Goal: Task Accomplishment & Management: Manage account settings

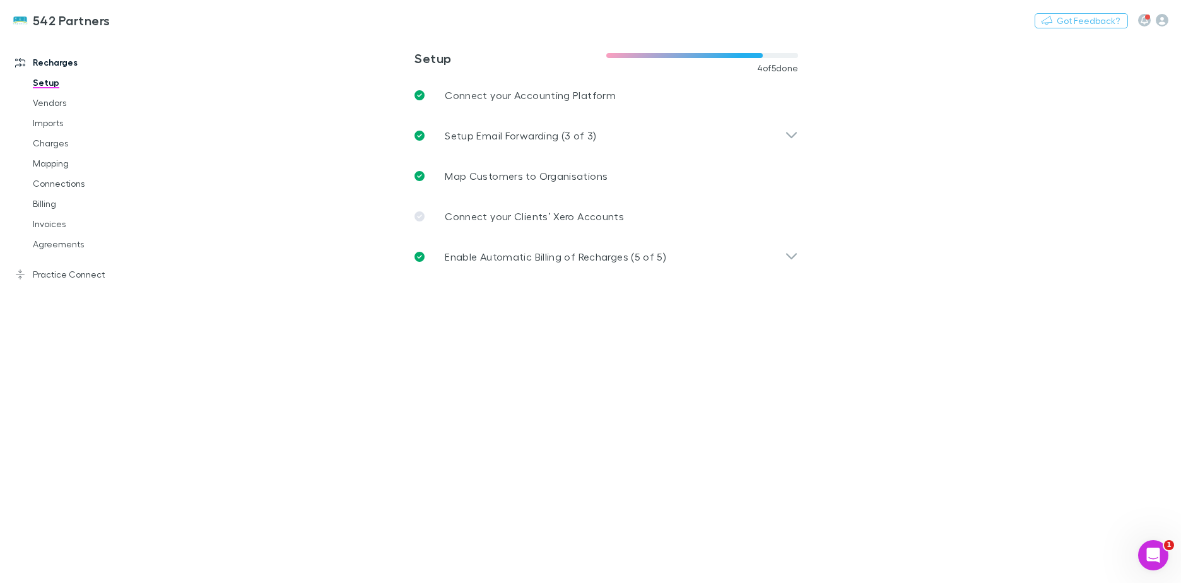
click at [55, 245] on link "Agreements" at bounding box center [95, 244] width 150 height 20
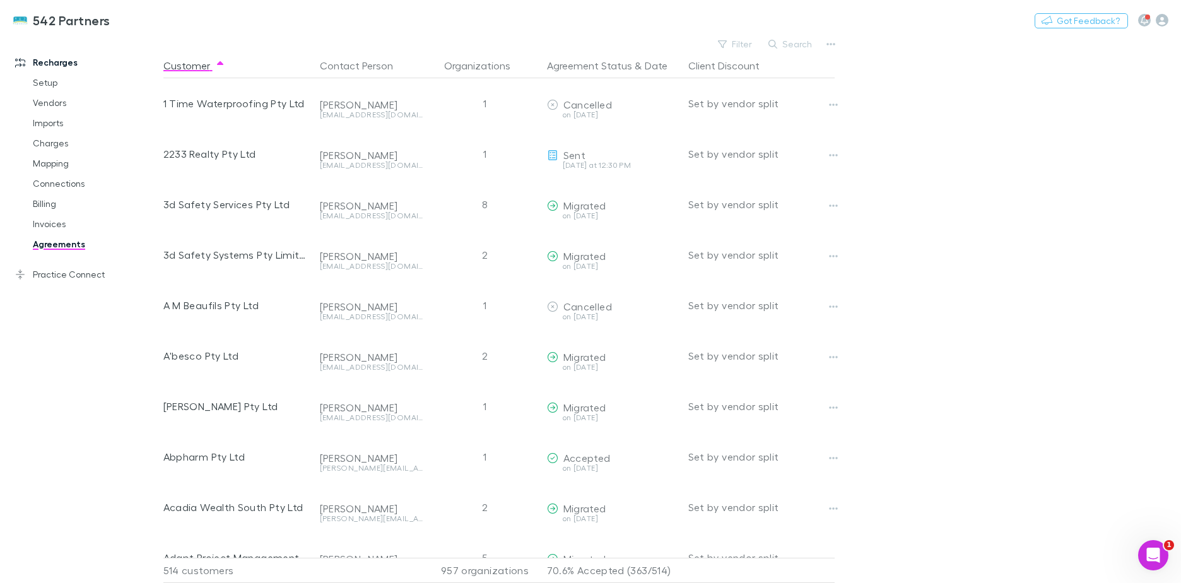
click at [777, 42] on icon "button" at bounding box center [772, 44] width 9 height 9
click at [689, 44] on div "Filter Search" at bounding box center [501, 44] width 676 height 18
click at [737, 45] on button "Filter" at bounding box center [735, 44] width 48 height 15
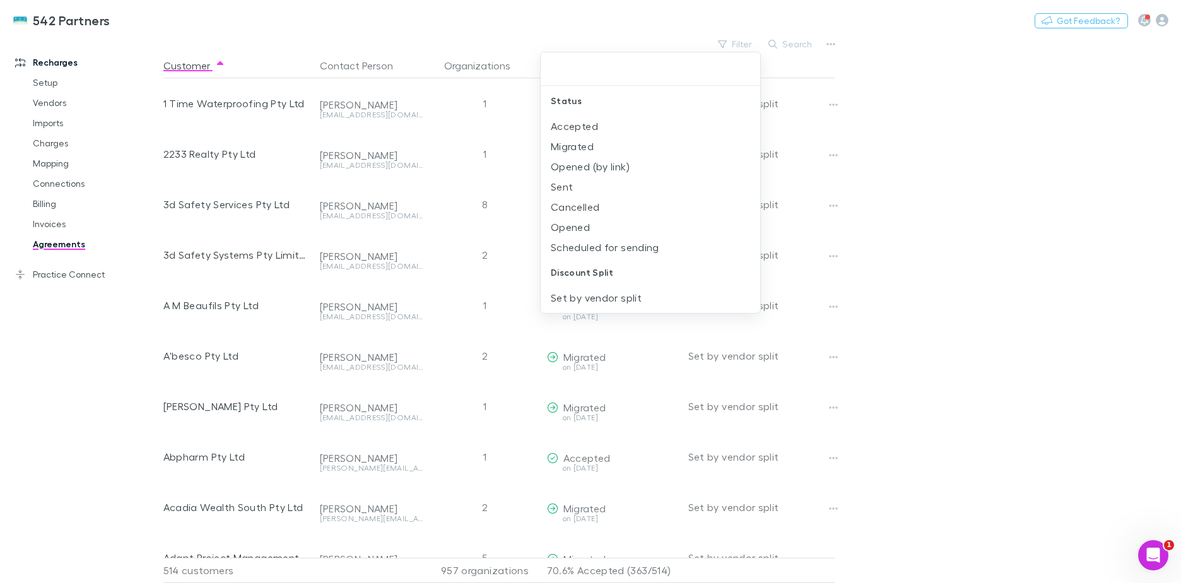
click at [577, 192] on li "Sent" at bounding box center [649, 187] width 219 height 20
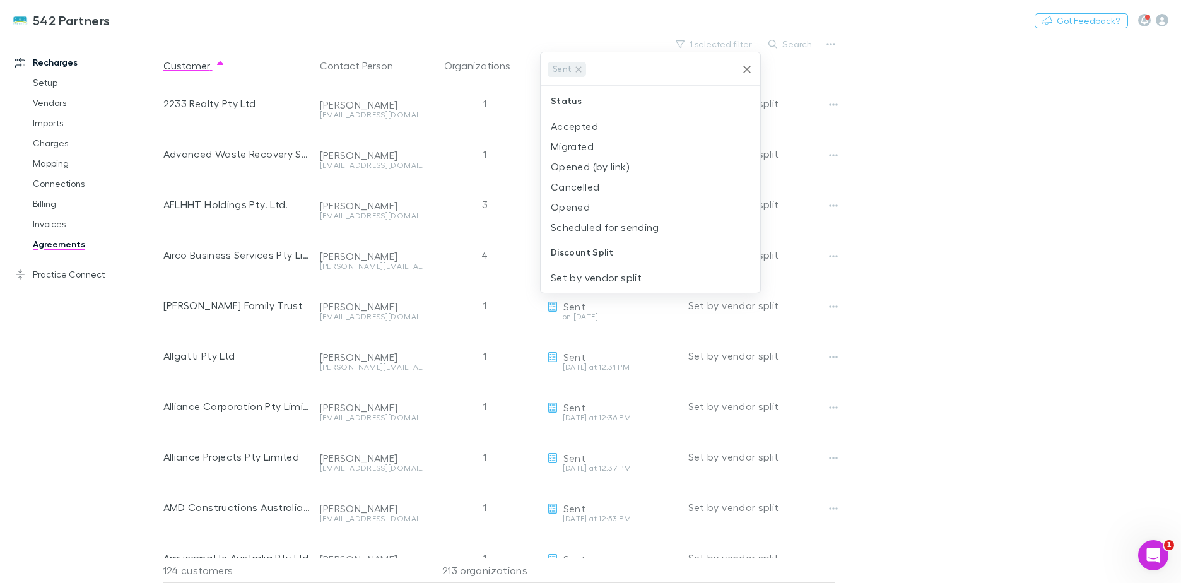
click at [572, 187] on li "Cancelled" at bounding box center [649, 187] width 219 height 20
click at [640, 71] on icon at bounding box center [645, 69] width 10 height 10
click at [937, 170] on div at bounding box center [590, 291] width 1181 height 583
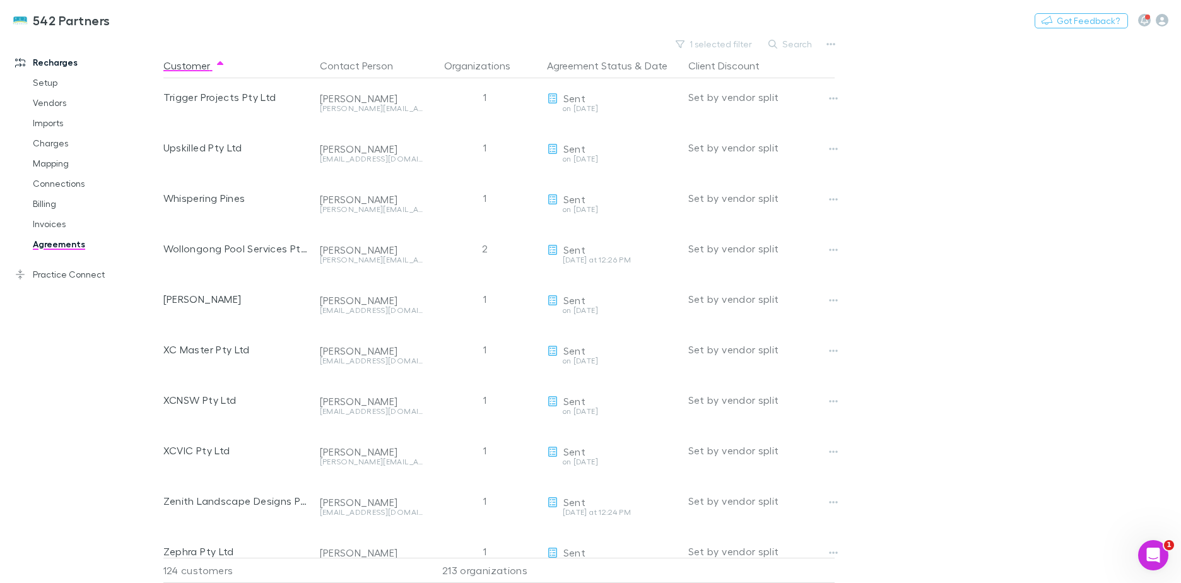
scroll to position [5787, 0]
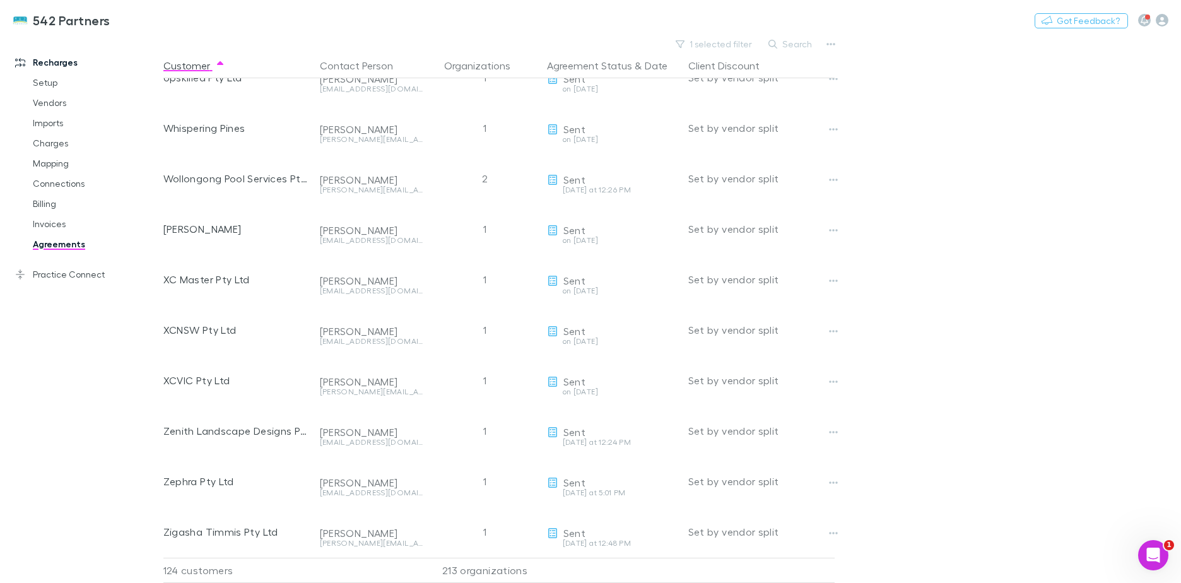
click at [62, 159] on link "Mapping" at bounding box center [95, 163] width 150 height 20
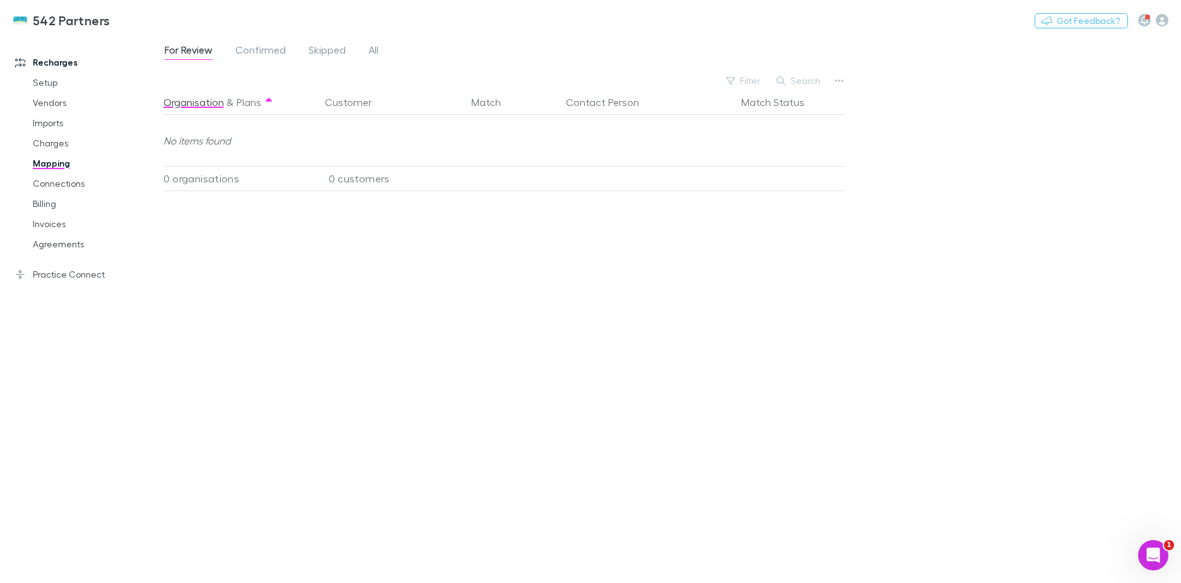
click at [76, 247] on link "Agreements" at bounding box center [95, 244] width 150 height 20
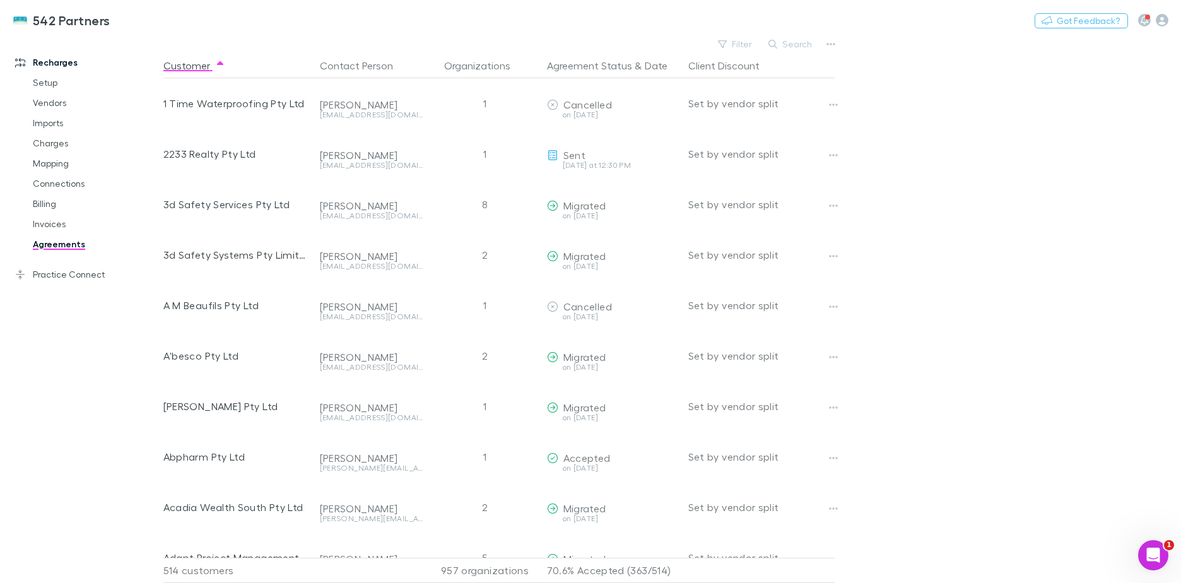
click at [733, 43] on button "Filter" at bounding box center [735, 44] width 48 height 15
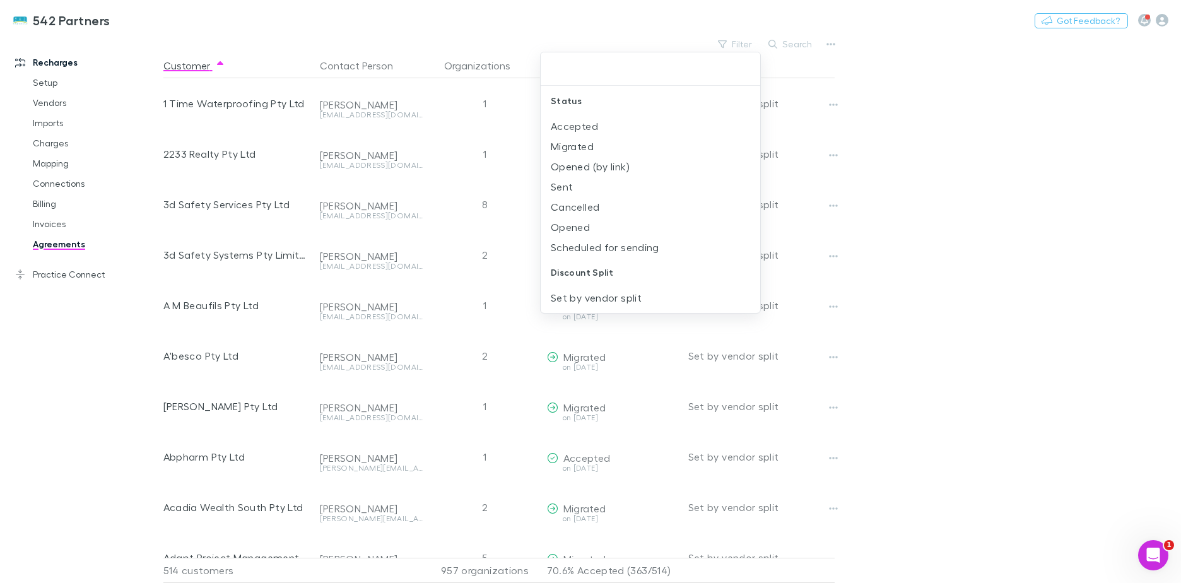
click at [596, 125] on li "Accepted" at bounding box center [649, 126] width 219 height 20
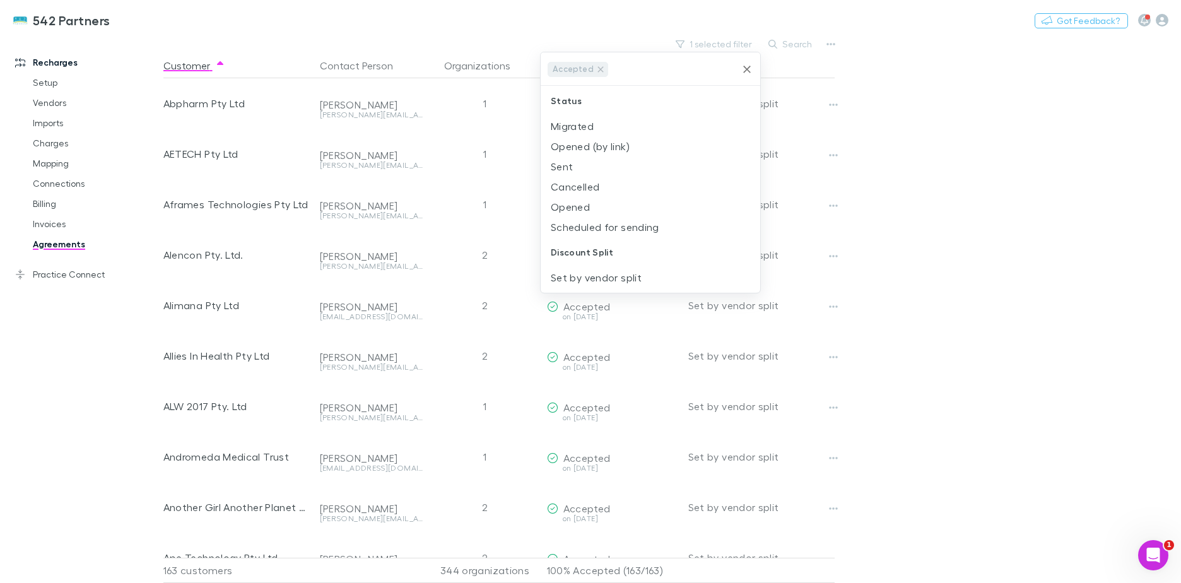
click at [814, 67] on div at bounding box center [590, 291] width 1181 height 583
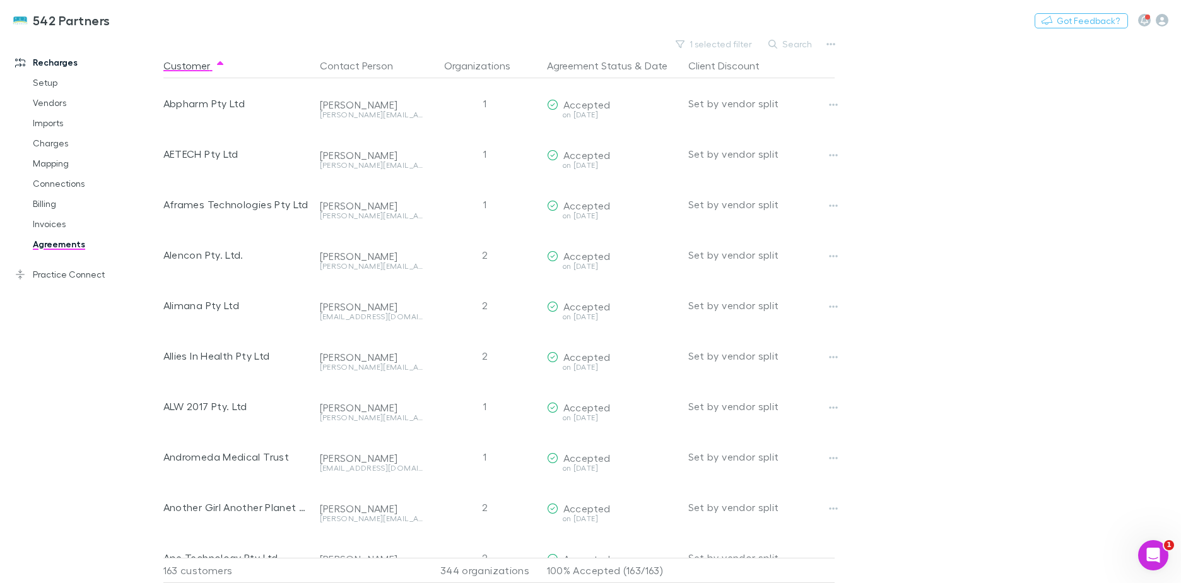
click at [789, 44] on button "Search" at bounding box center [790, 44] width 57 height 15
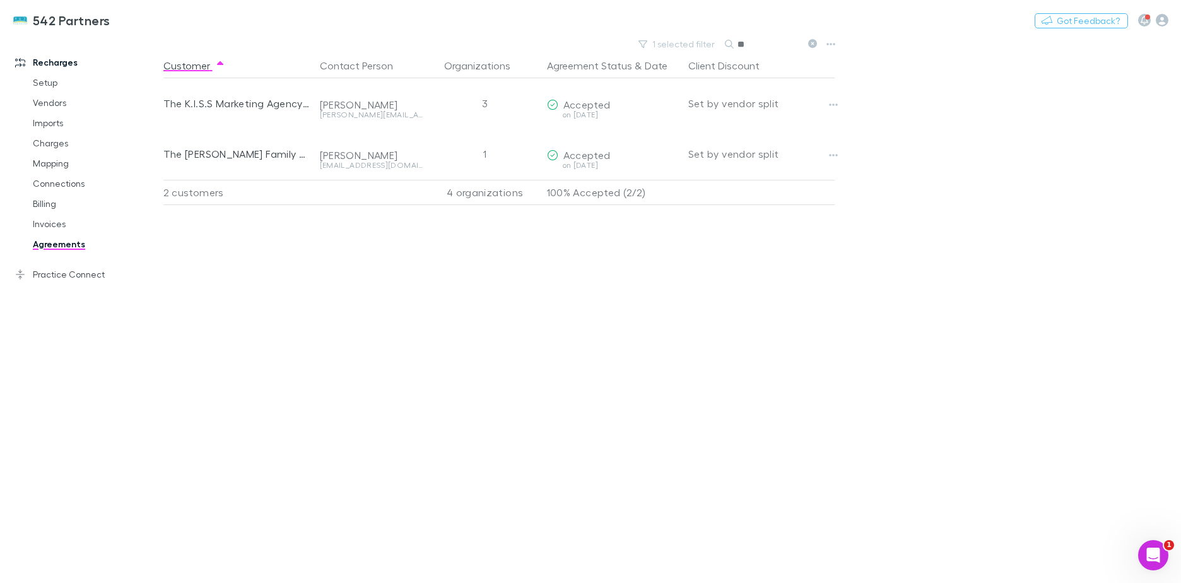
type input "*"
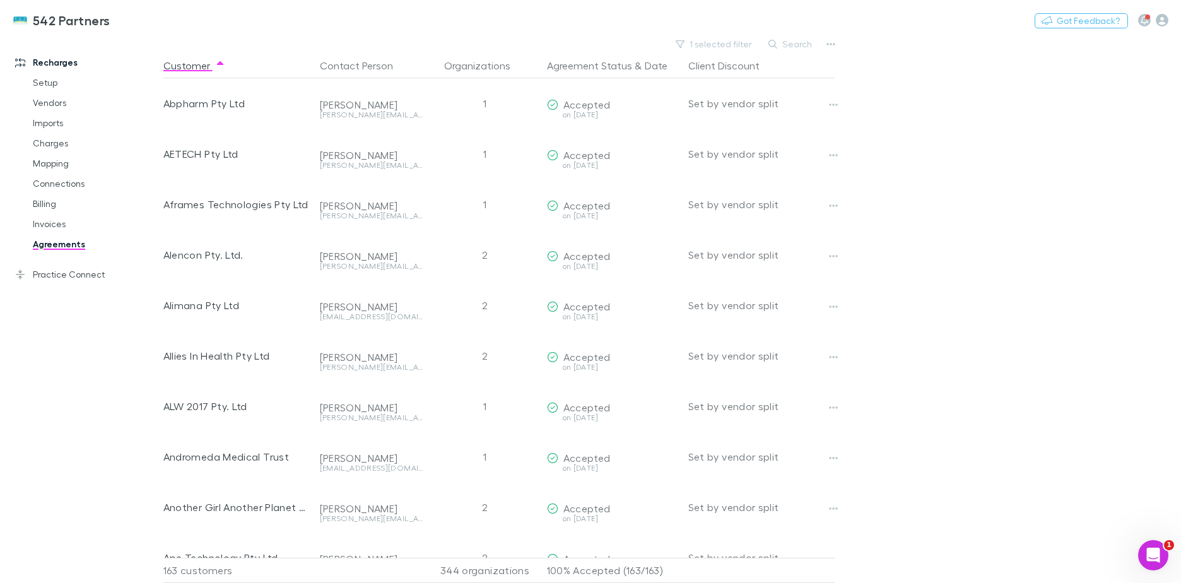
click at [718, 41] on button "1 selected filter" at bounding box center [714, 44] width 90 height 15
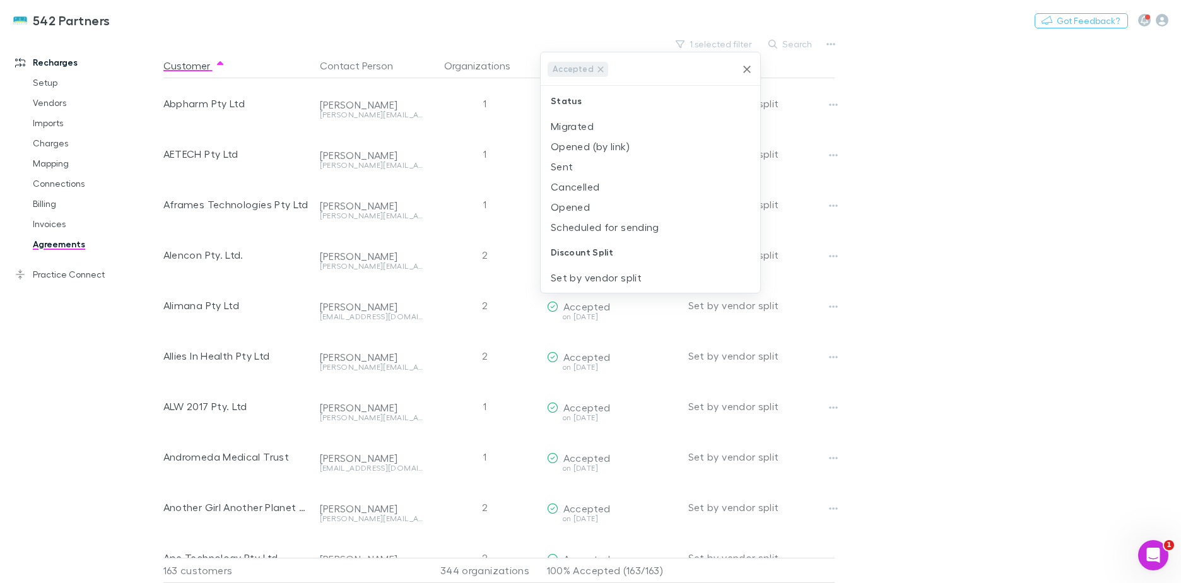
click at [587, 171] on li "Sent" at bounding box center [649, 166] width 219 height 20
click at [597, 68] on icon at bounding box center [600, 69] width 6 height 6
drag, startPoint x: 879, startPoint y: 171, endPoint x: 852, endPoint y: 207, distance: 45.2
click at [879, 173] on div at bounding box center [590, 291] width 1181 height 583
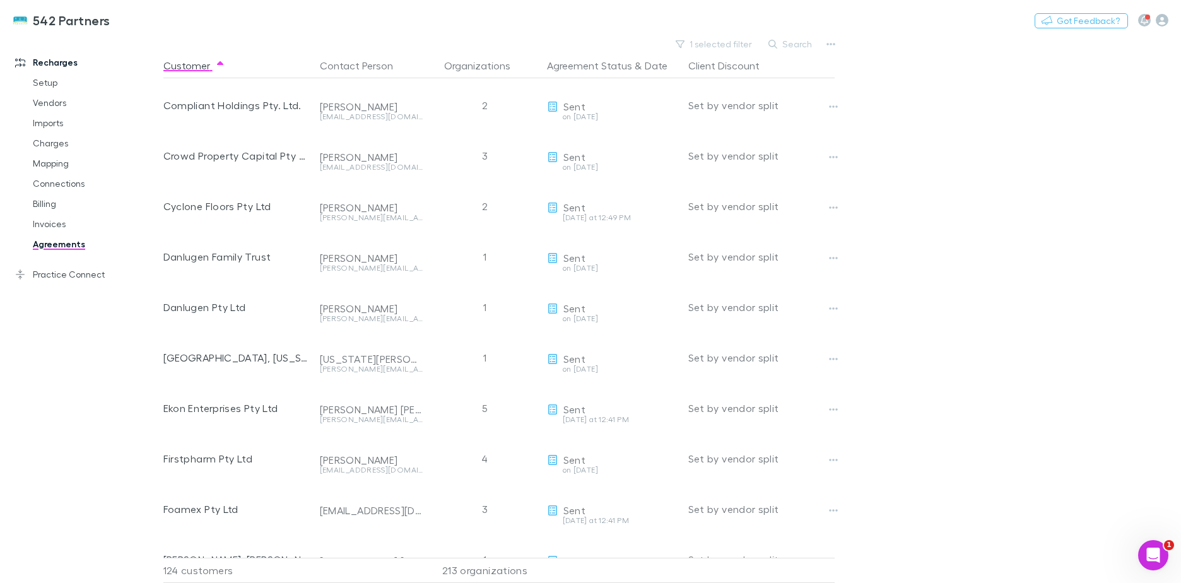
scroll to position [1261, 0]
click at [142, 156] on link "Mapping" at bounding box center [95, 163] width 150 height 20
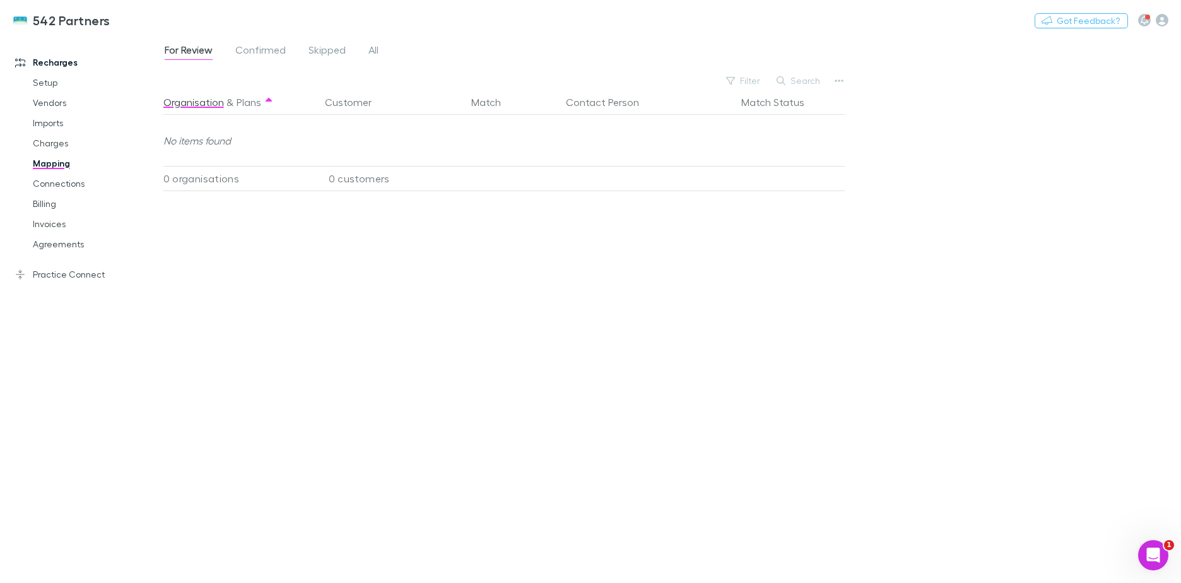
click at [267, 61] on link "Confirmed" at bounding box center [260, 52] width 53 height 20
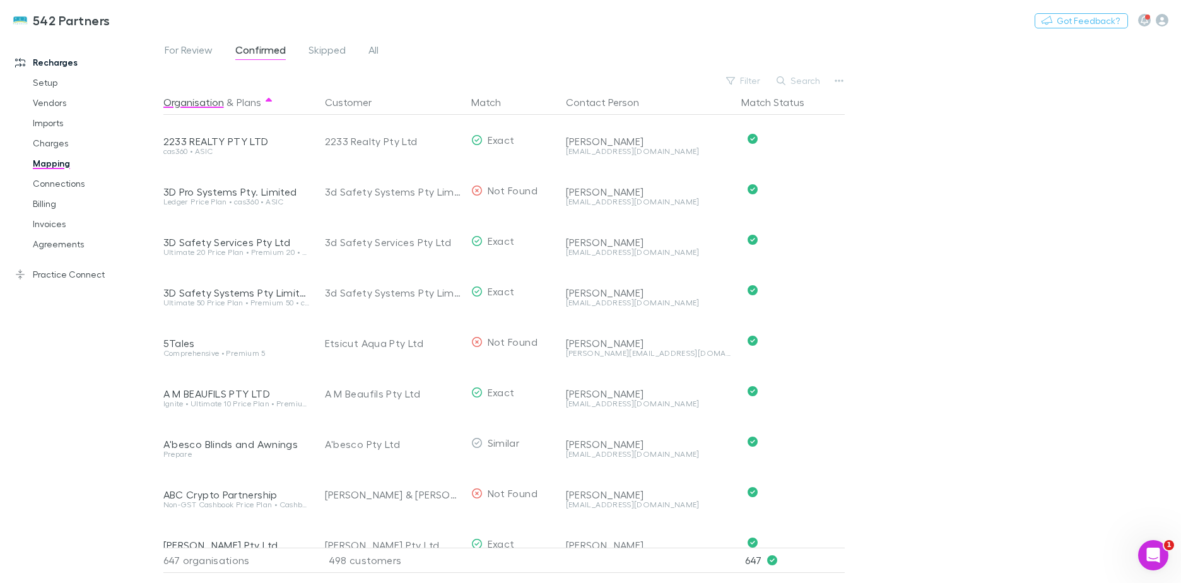
click at [802, 81] on button "Search" at bounding box center [798, 80] width 57 height 15
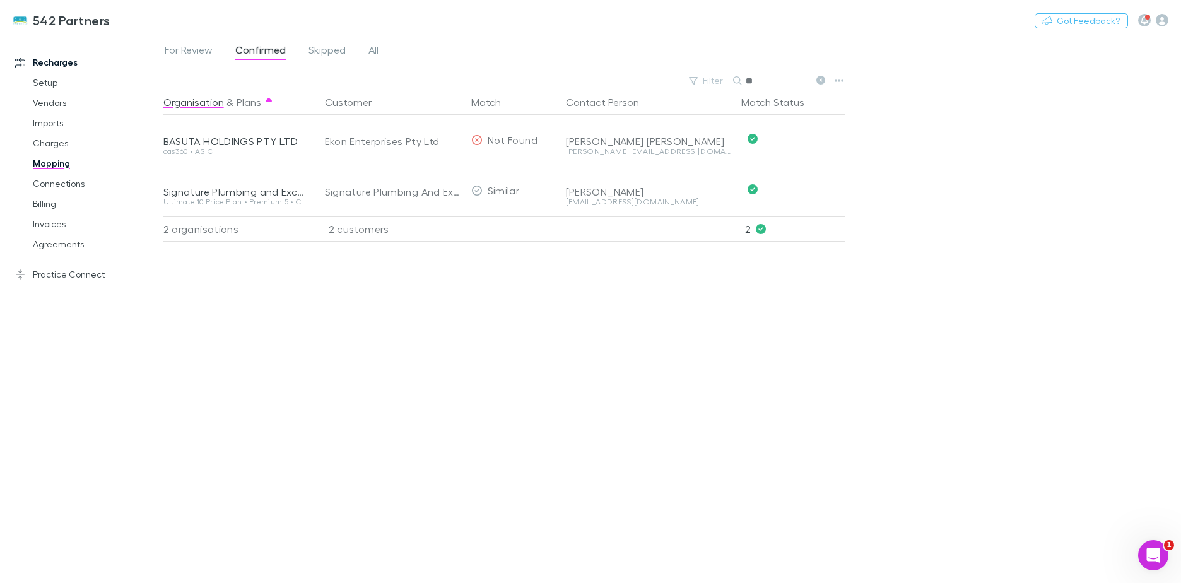
type input "*"
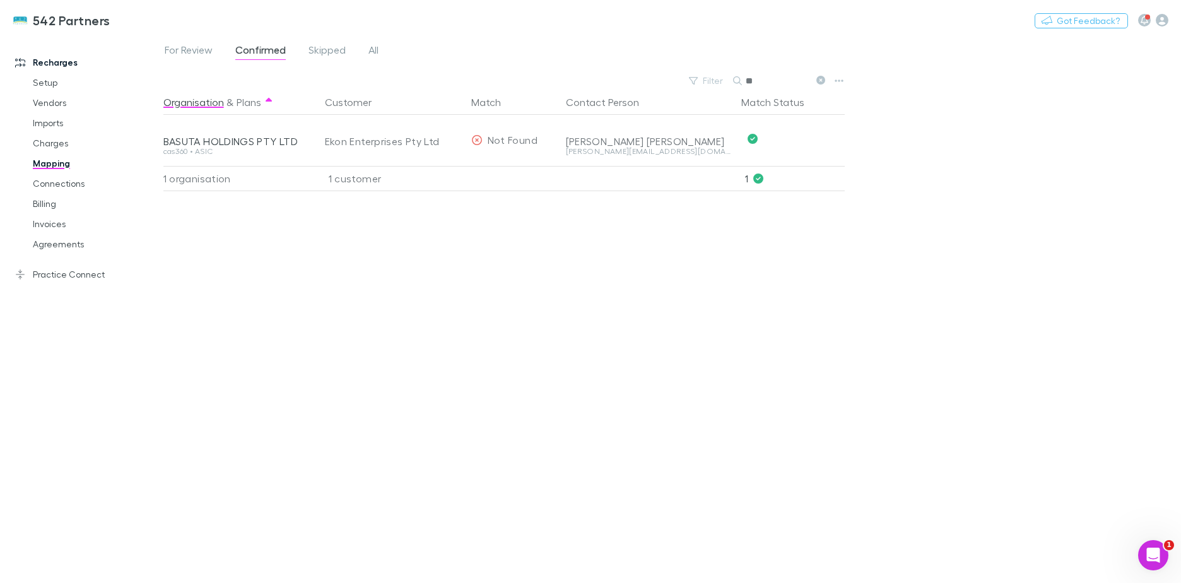
type input "*"
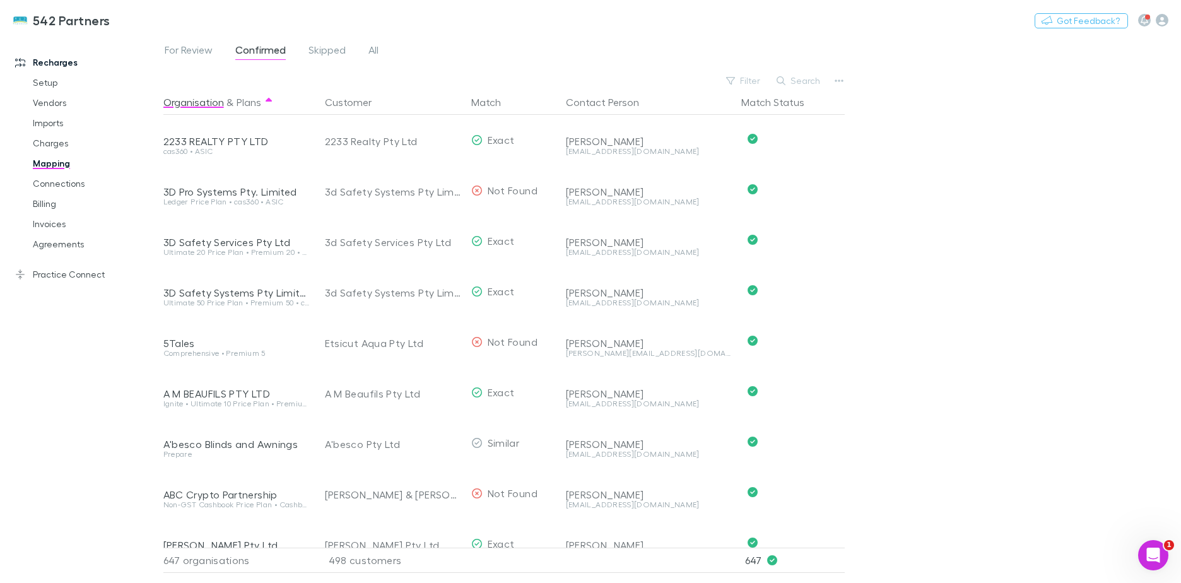
click at [62, 239] on link "Agreements" at bounding box center [95, 244] width 150 height 20
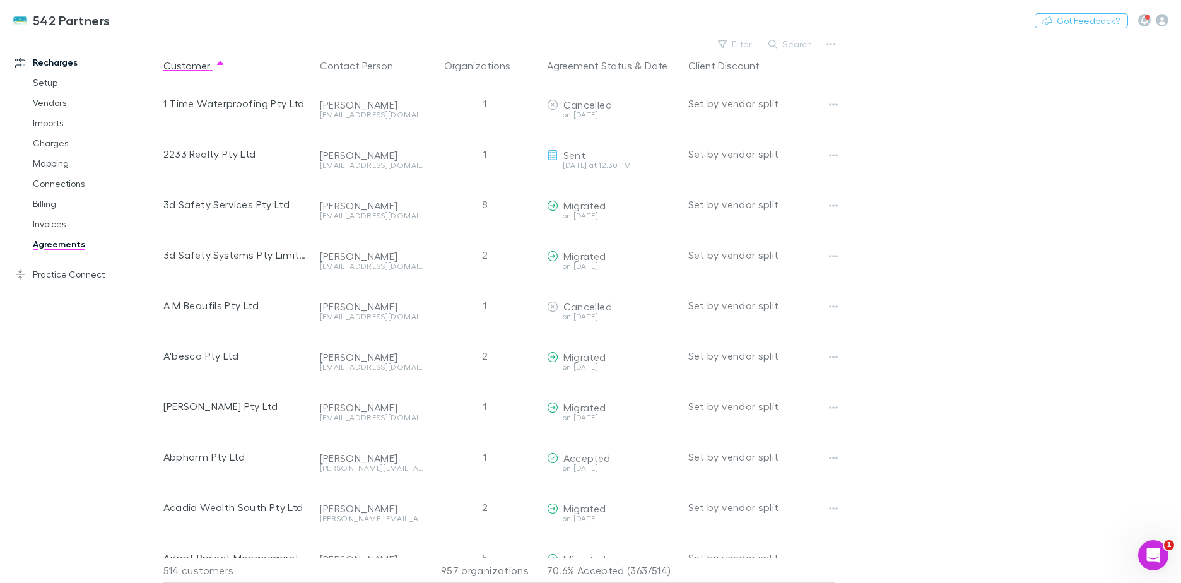
click at [740, 45] on button "Filter" at bounding box center [735, 44] width 48 height 15
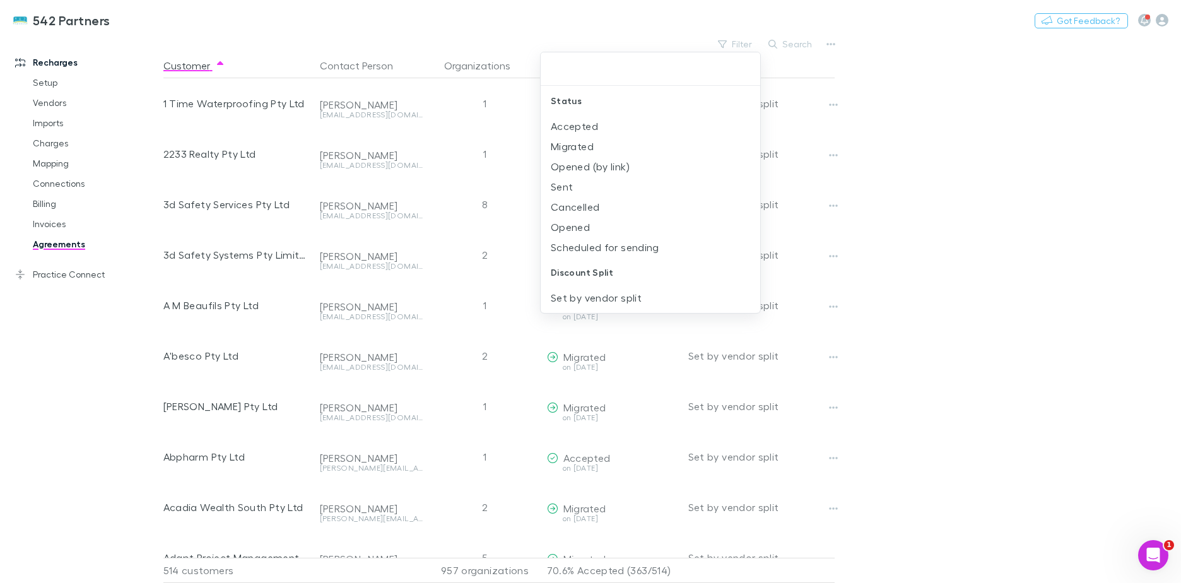
click at [573, 187] on li "Sent" at bounding box center [649, 187] width 219 height 20
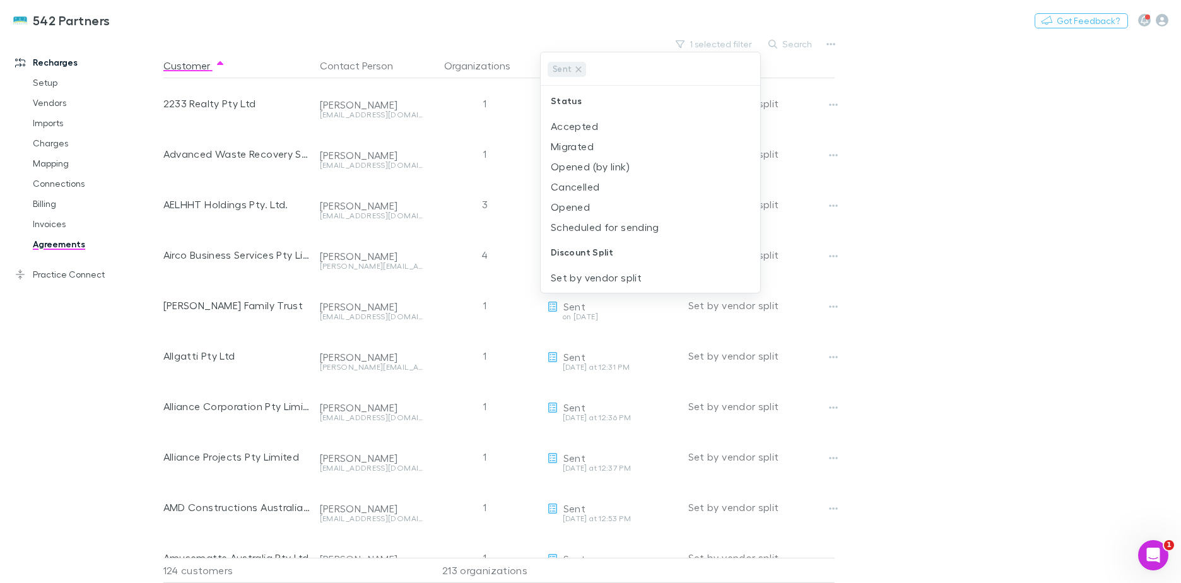
click at [1016, 96] on div at bounding box center [590, 291] width 1181 height 583
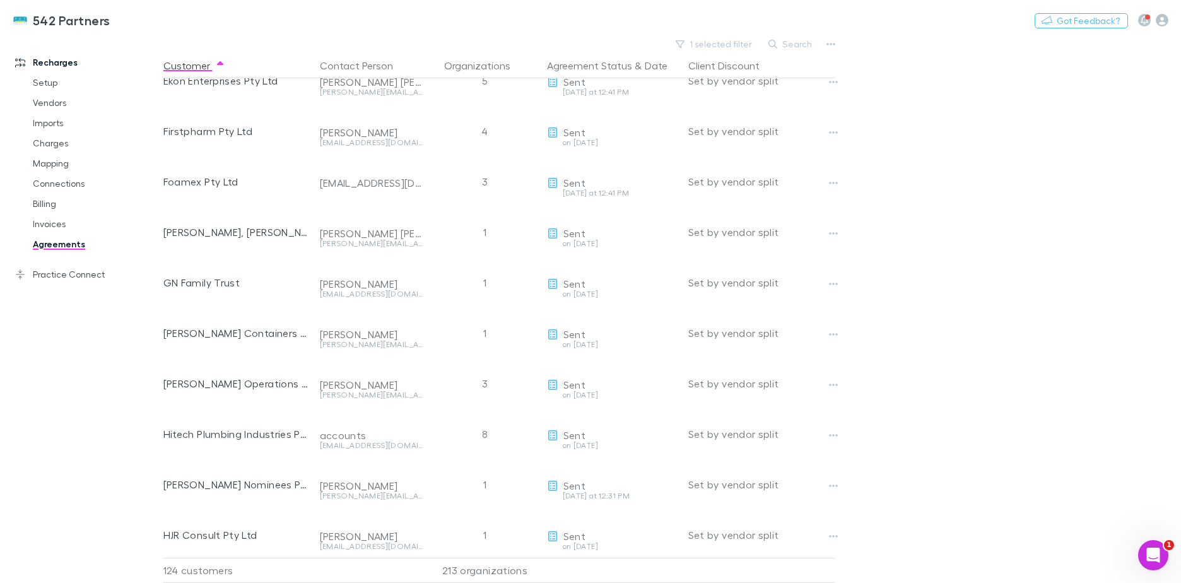
scroll to position [1360, 0]
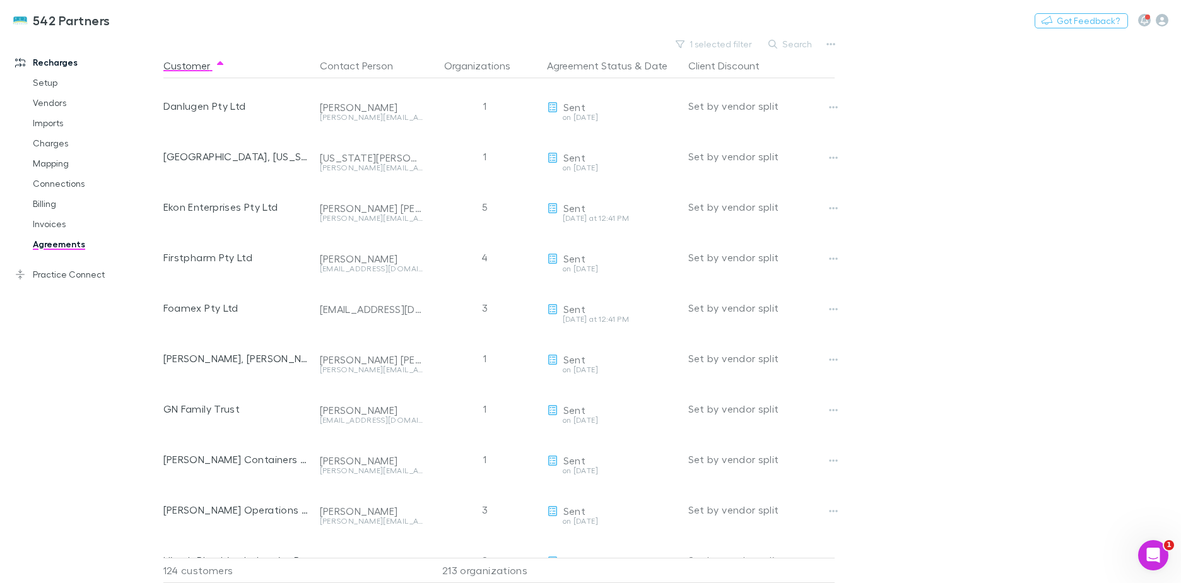
click at [366, 212] on div "Sonny Saini Saini" at bounding box center [371, 208] width 103 height 13
click at [834, 206] on icon "button" at bounding box center [833, 208] width 9 height 10
click at [595, 214] on div at bounding box center [590, 291] width 1181 height 583
click at [829, 208] on icon "button" at bounding box center [833, 208] width 9 height 3
click at [478, 211] on div at bounding box center [590, 291] width 1181 height 583
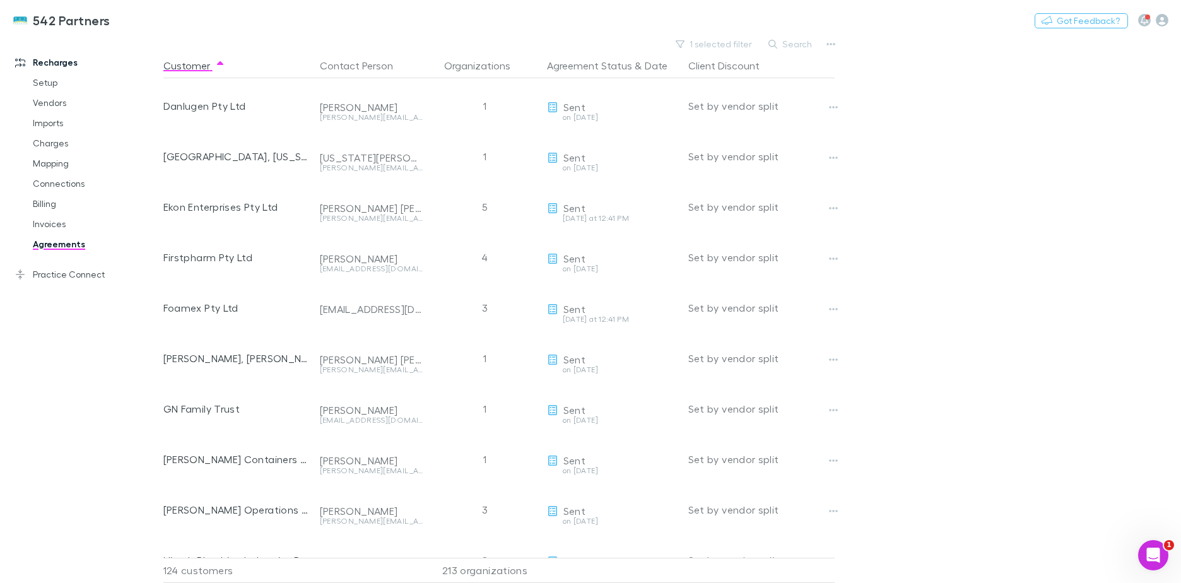
click at [0, 0] on button "Copy link" at bounding box center [0, 0] width 0 height 0
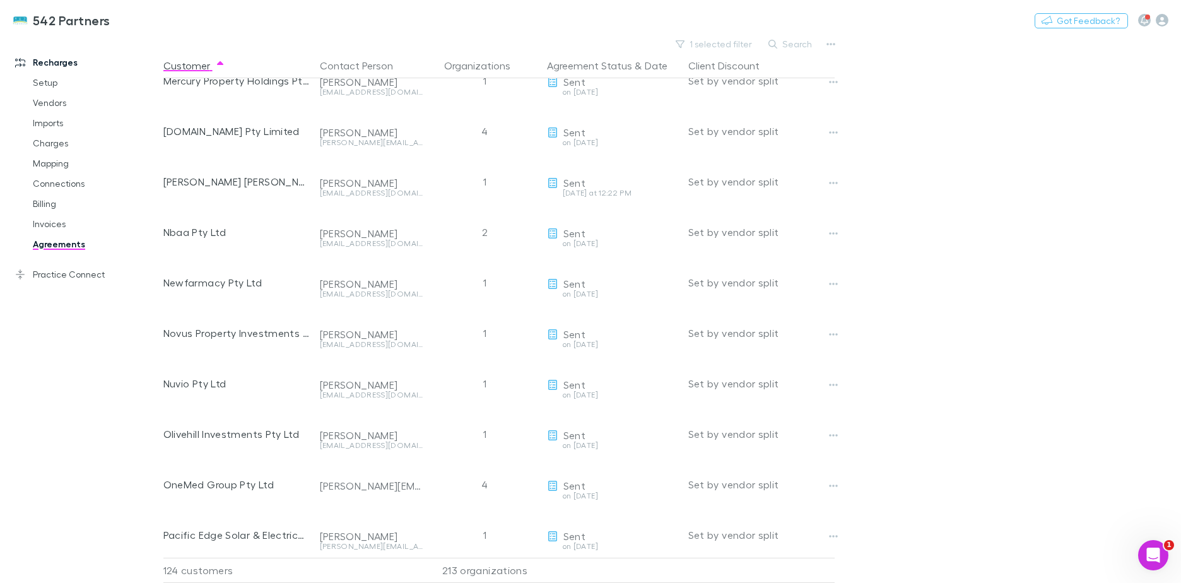
scroll to position [2747, 0]
click at [842, 231] on div at bounding box center [844, 232] width 40 height 50
click at [836, 231] on icon "button" at bounding box center [833, 233] width 9 height 10
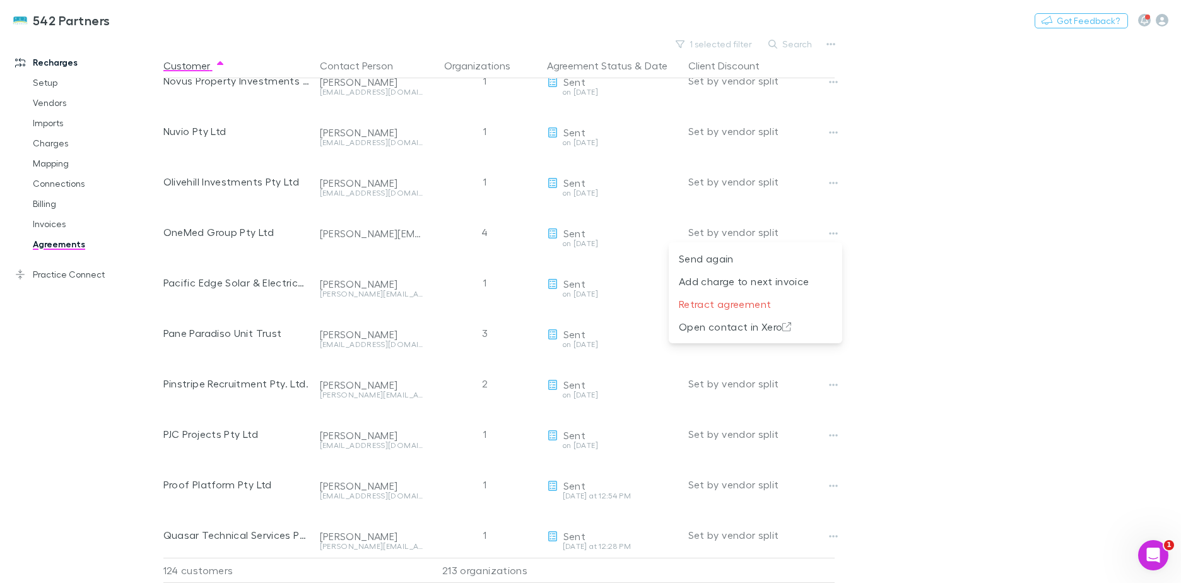
click at [926, 223] on div at bounding box center [590, 291] width 1181 height 583
click at [835, 230] on icon "button" at bounding box center [833, 233] width 9 height 10
click at [665, 229] on div at bounding box center [590, 291] width 1181 height 583
click at [0, 0] on button "Copy link" at bounding box center [0, 0] width 0 height 0
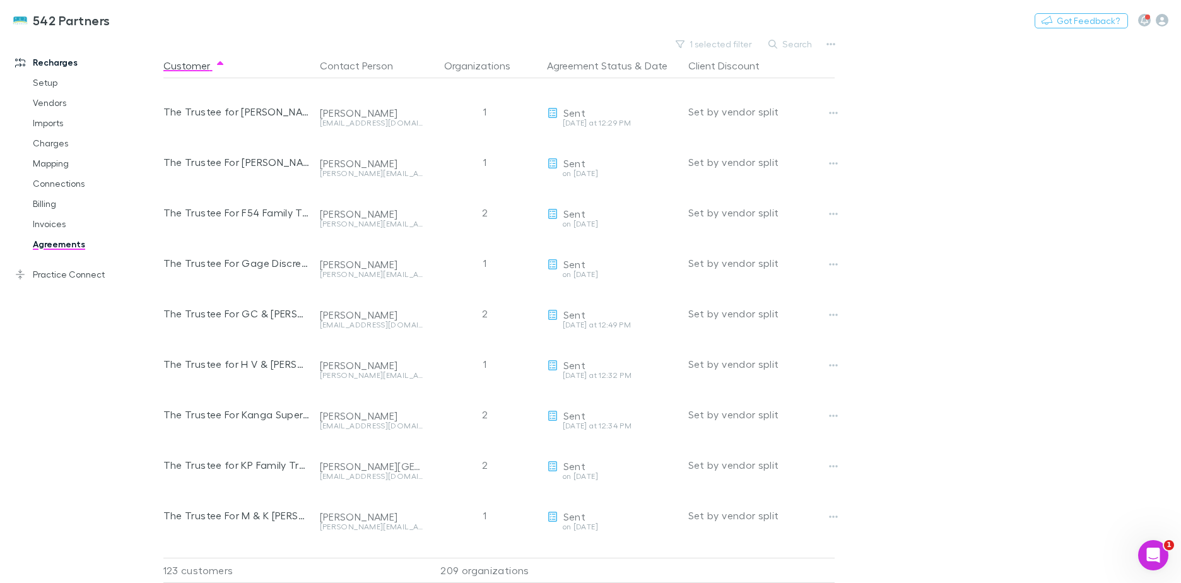
scroll to position [4387, 0]
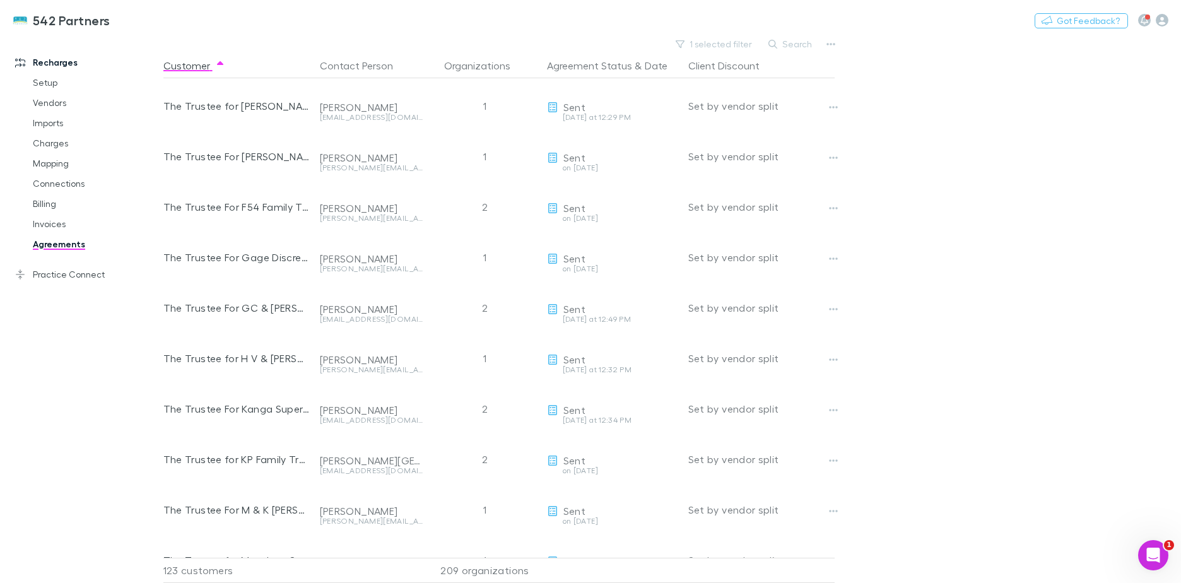
click at [0, 0] on button "Copy link" at bounding box center [0, 0] width 0 height 0
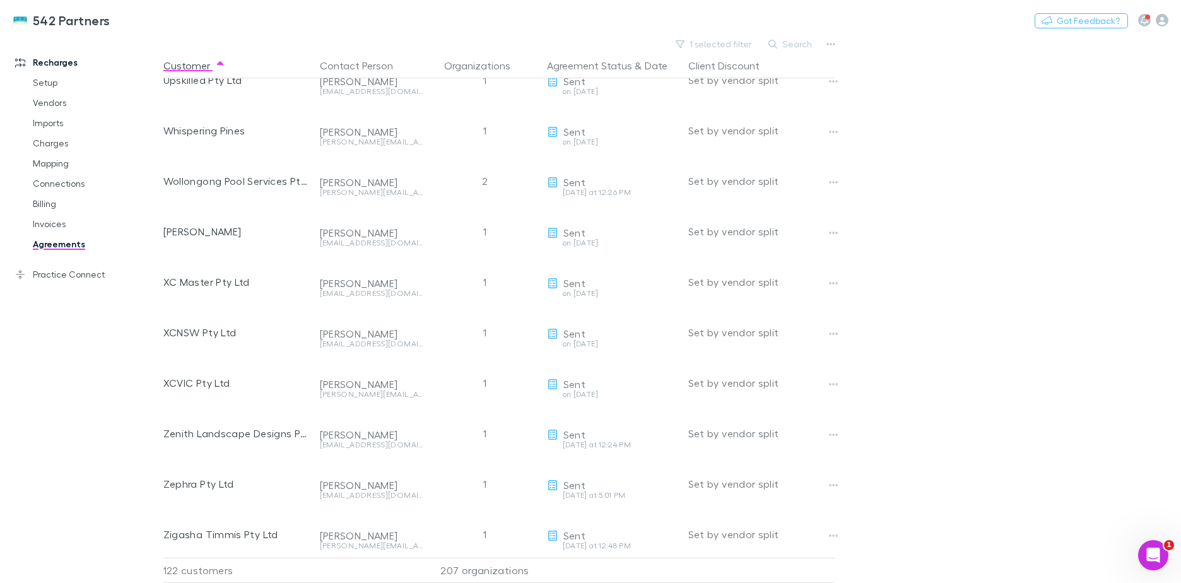
scroll to position [5686, 0]
click at [0, 0] on button "Copy link" at bounding box center [0, 0] width 0 height 0
click at [90, 170] on link "Mapping" at bounding box center [95, 163] width 150 height 20
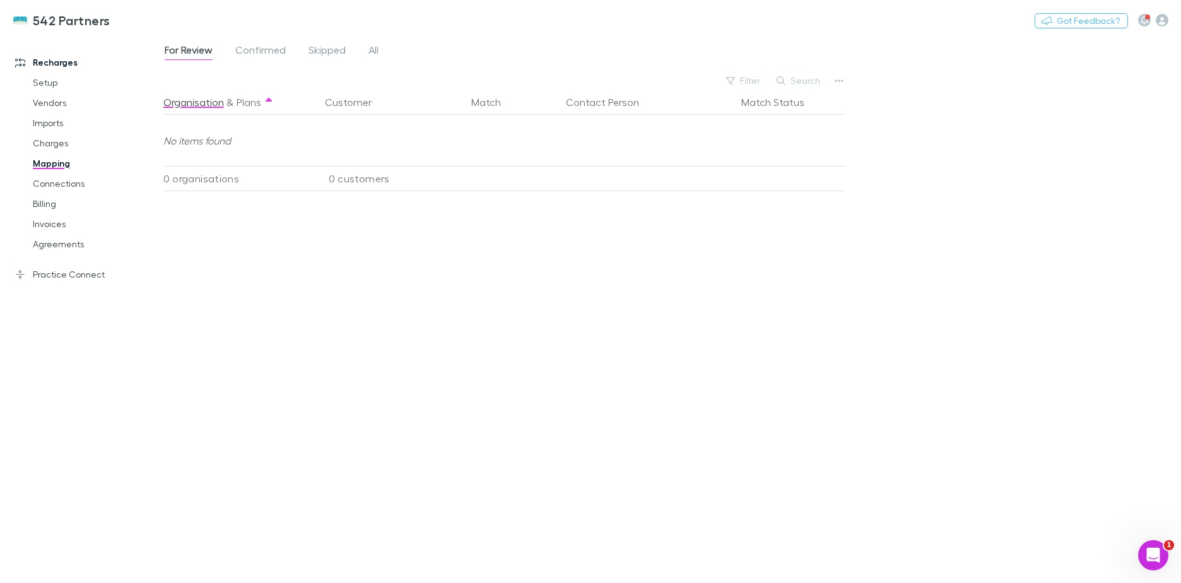
click at [377, 51] on span "All" at bounding box center [373, 52] width 10 height 16
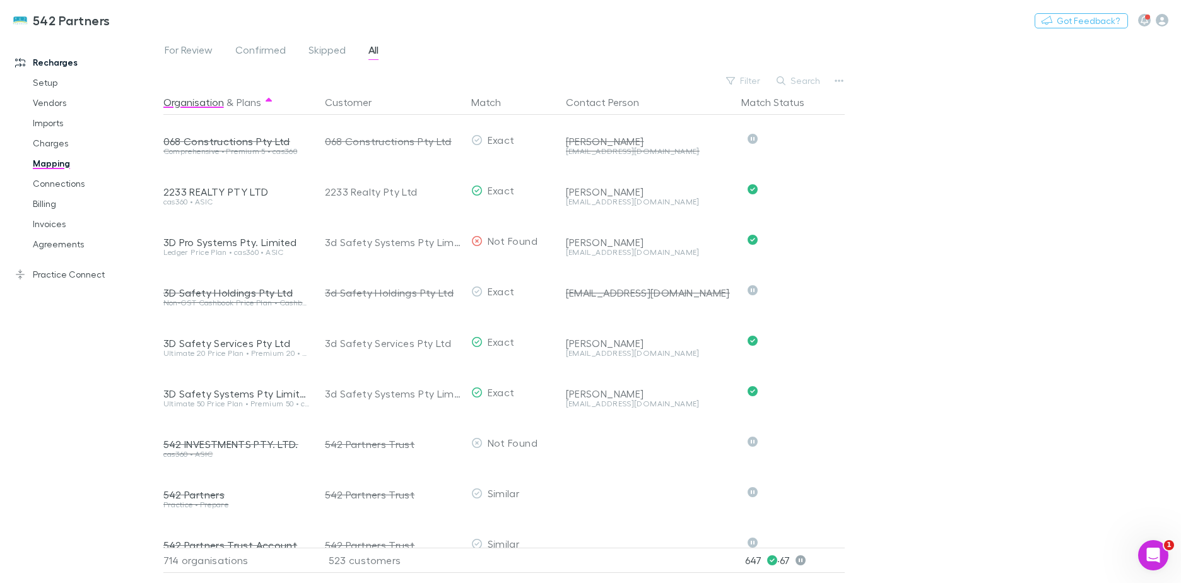
click at [801, 85] on button "Search" at bounding box center [798, 80] width 57 height 15
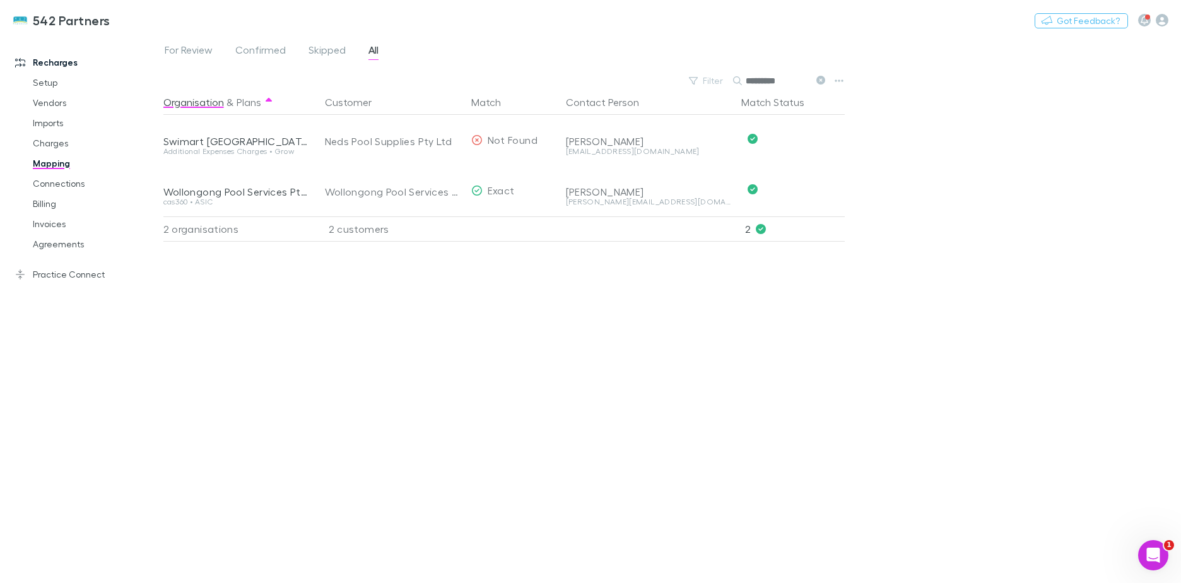
type input "*********"
click at [796, 188] on button "Undo" at bounding box center [800, 189] width 40 height 15
click at [373, 178] on div "Wollongong Pool Services Pty Ltd" at bounding box center [389, 190] width 144 height 50
click at [376, 188] on div "Wollongong Pool Services Pty Ltd" at bounding box center [376, 190] width 103 height 15
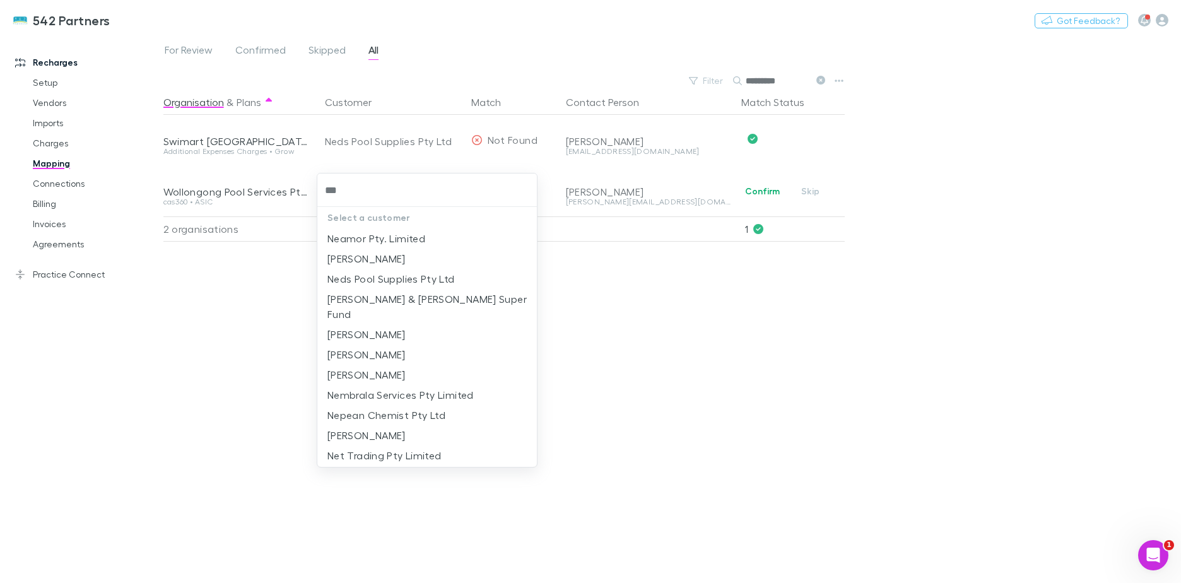
type input "****"
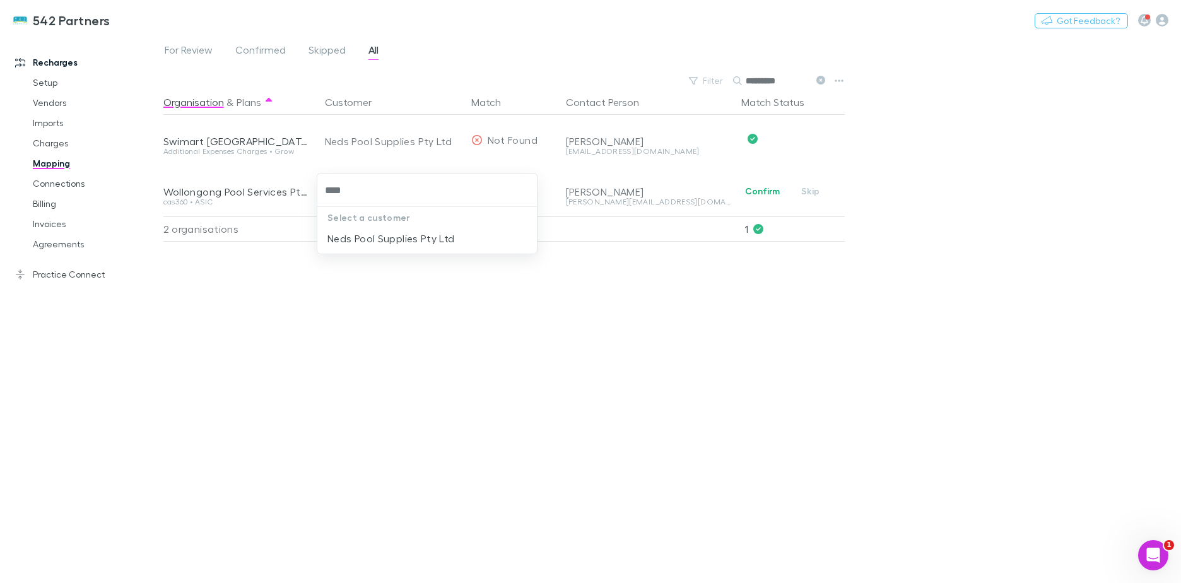
click at [388, 238] on li "Neds Pool Supplies Pty Ltd" at bounding box center [426, 238] width 219 height 20
click at [247, 49] on span "Confirmed" at bounding box center [260, 52] width 50 height 16
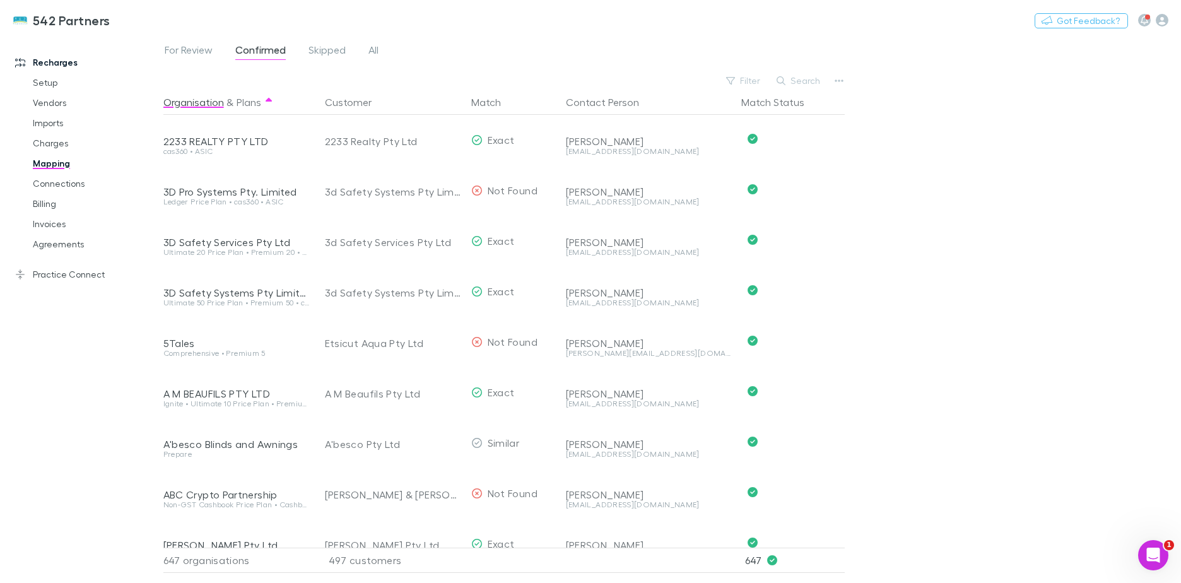
click at [78, 238] on link "Agreements" at bounding box center [95, 244] width 150 height 20
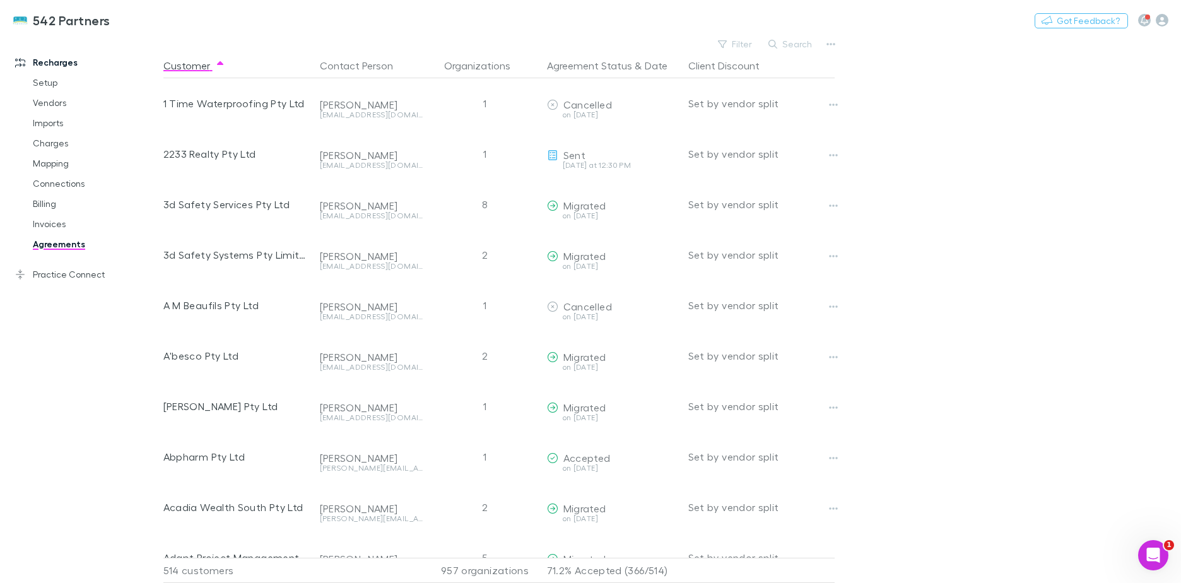
click at [788, 48] on button "Search" at bounding box center [790, 44] width 57 height 15
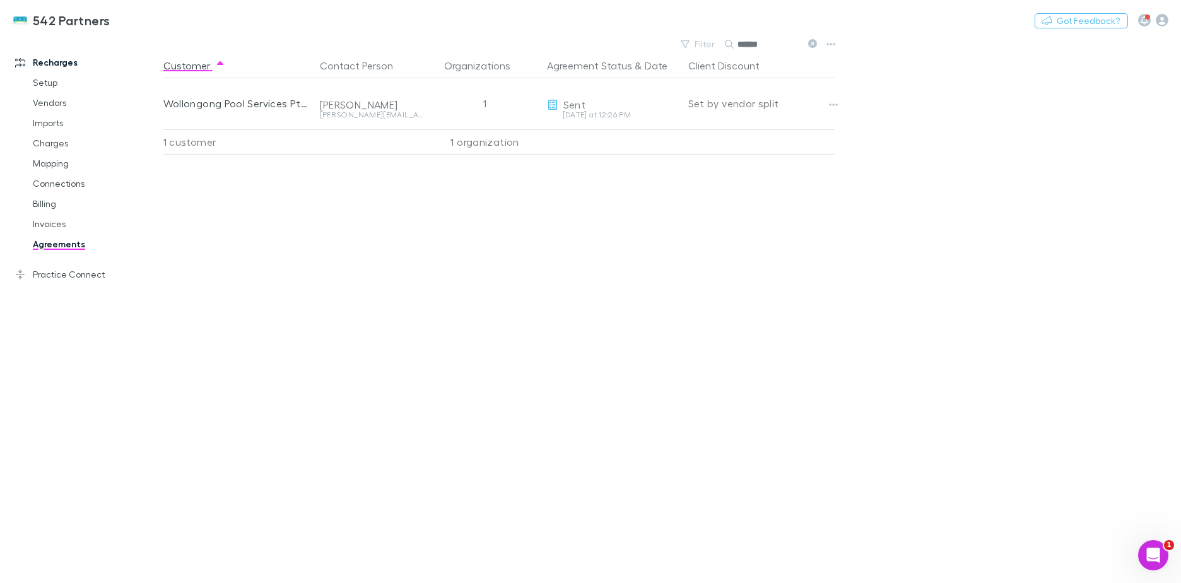
type input "******"
click at [831, 102] on icon "button" at bounding box center [833, 105] width 9 height 10
click at [74, 163] on div at bounding box center [590, 291] width 1181 height 583
click at [69, 163] on link "Mapping" at bounding box center [95, 163] width 150 height 20
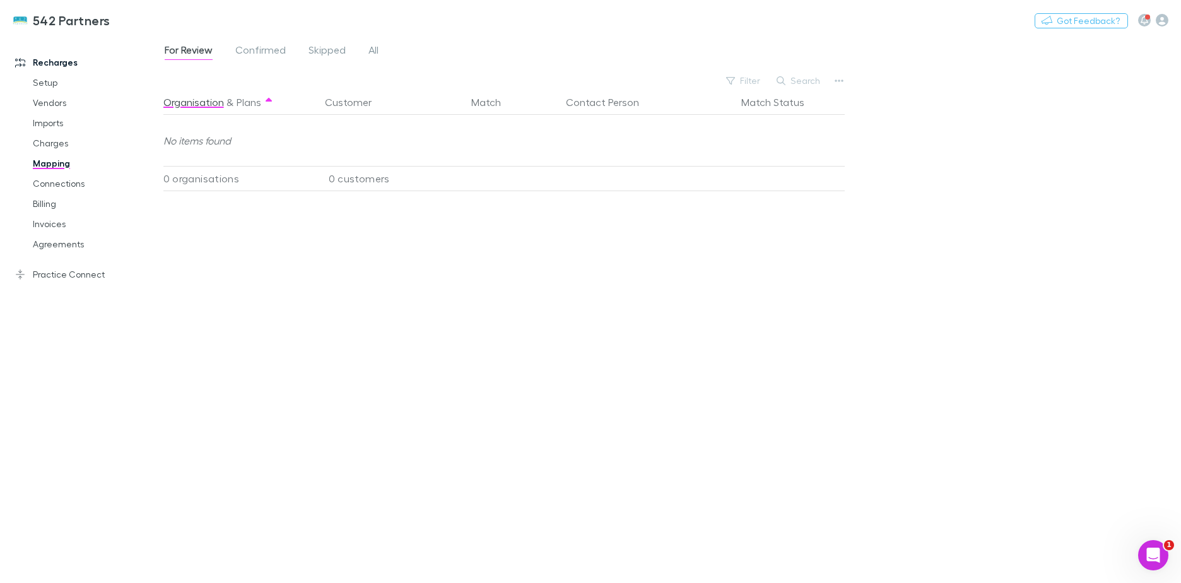
click at [379, 47] on link "All" at bounding box center [373, 52] width 13 height 20
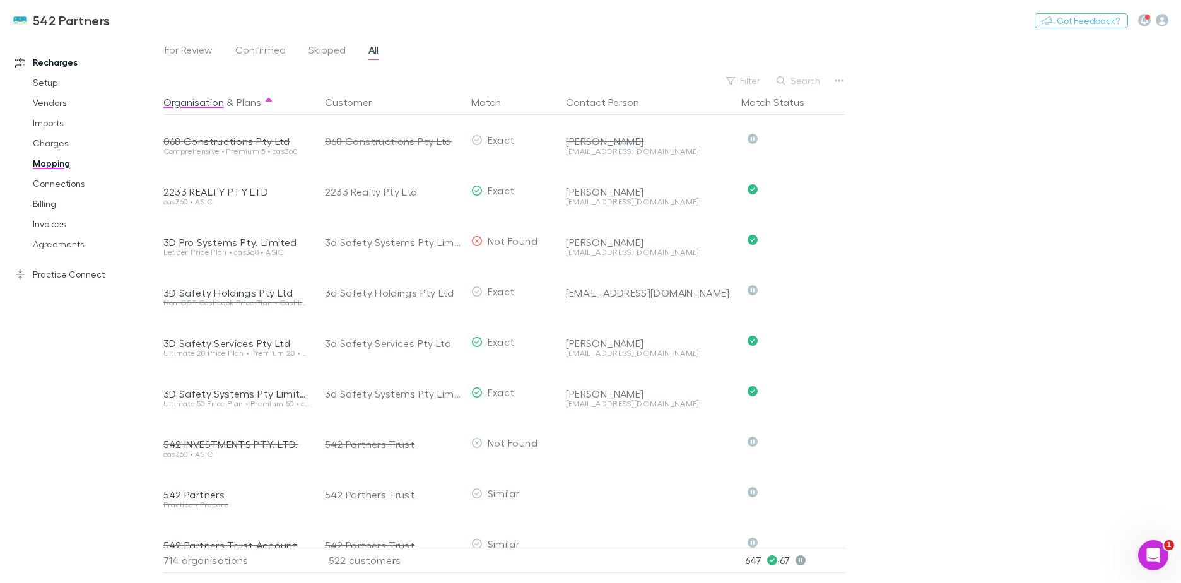
click at [794, 84] on button "Search" at bounding box center [798, 80] width 57 height 15
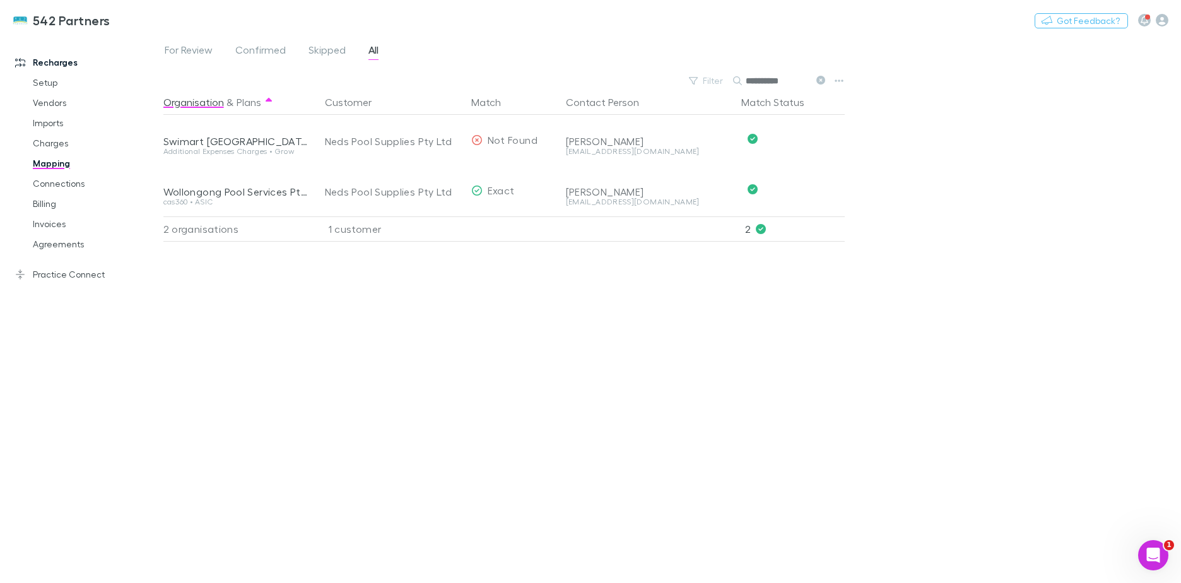
type input "**********"
click at [73, 204] on link "Billing" at bounding box center [95, 204] width 150 height 20
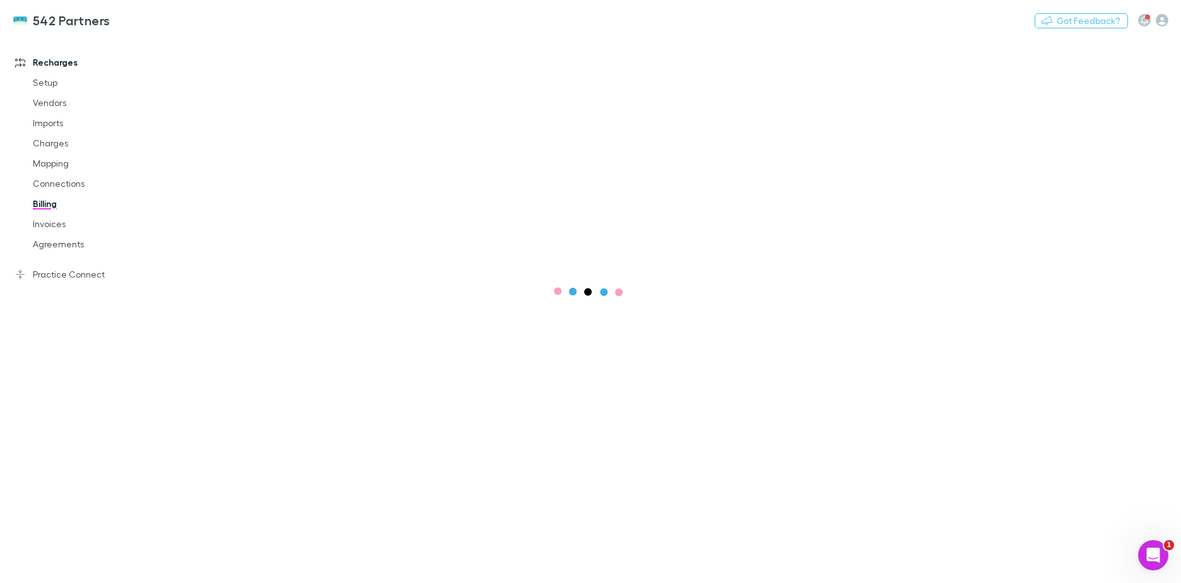
click at [66, 223] on link "Invoices" at bounding box center [95, 224] width 150 height 20
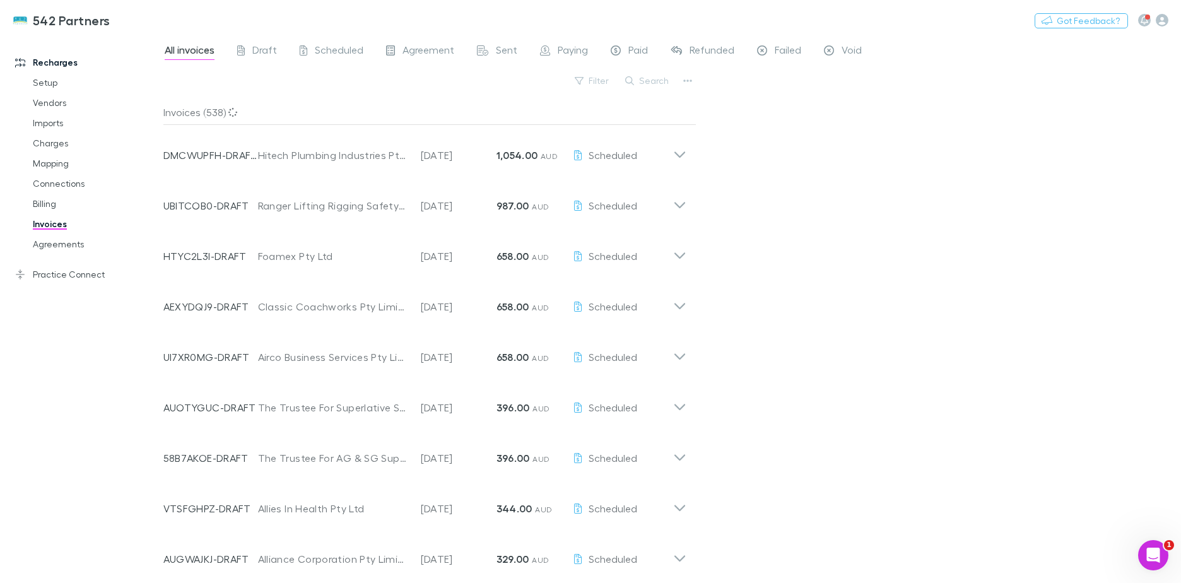
click at [641, 86] on button "Search" at bounding box center [647, 80] width 57 height 15
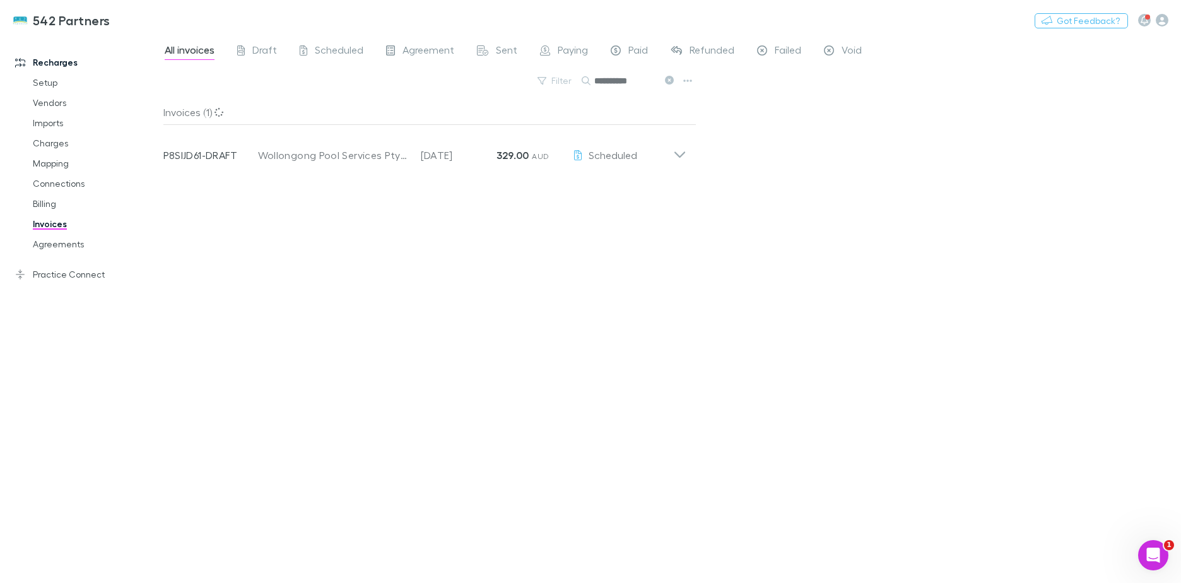
type input "**********"
click at [676, 150] on icon at bounding box center [679, 149] width 13 height 25
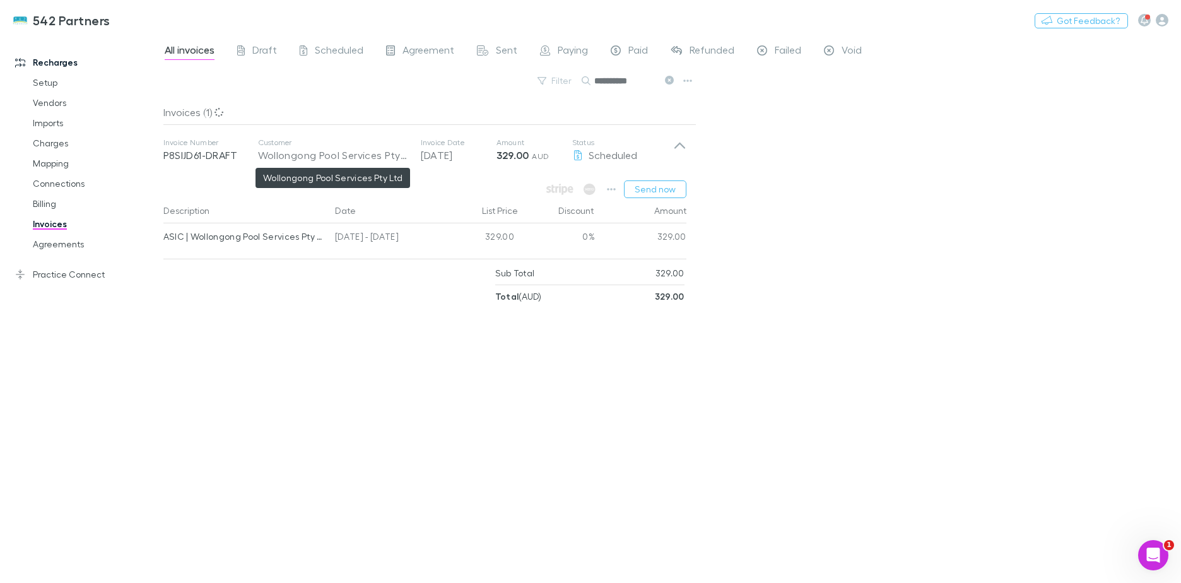
click at [295, 150] on div "Wollongong Pool Services Pty Ltd" at bounding box center [333, 155] width 150 height 15
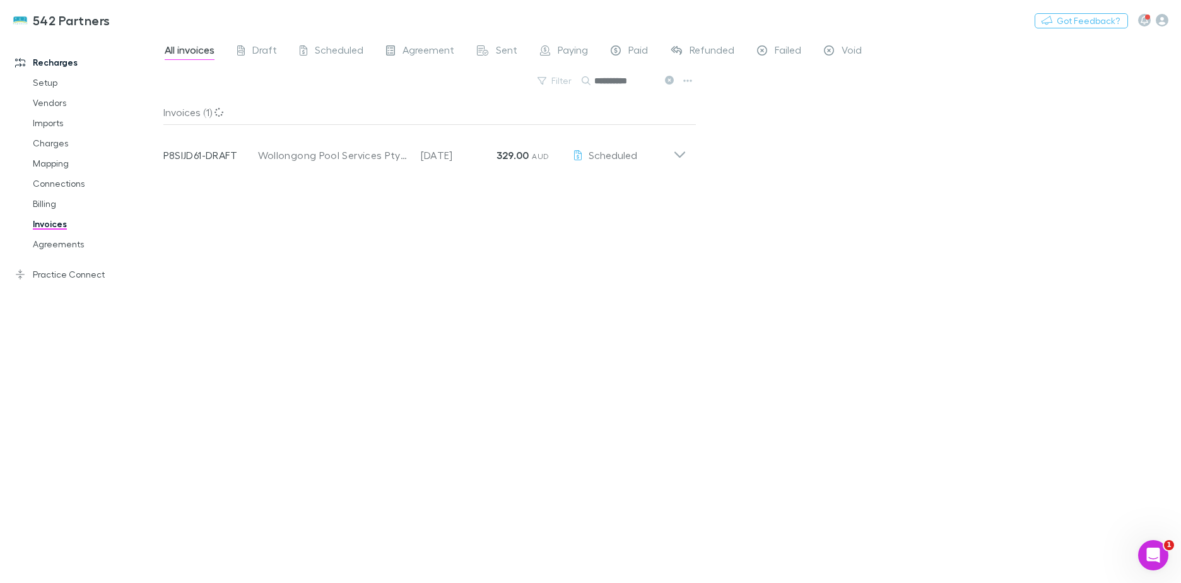
click at [673, 158] on icon at bounding box center [679, 149] width 13 height 25
click at [69, 245] on link "Agreements" at bounding box center [95, 244] width 150 height 20
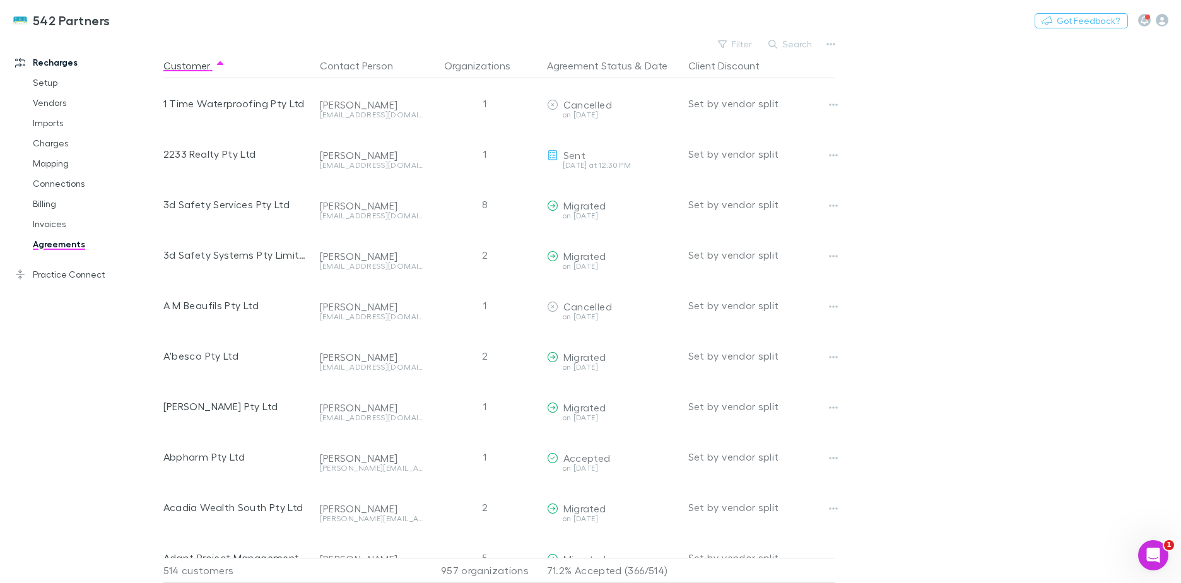
click at [798, 40] on button "Search" at bounding box center [790, 44] width 57 height 15
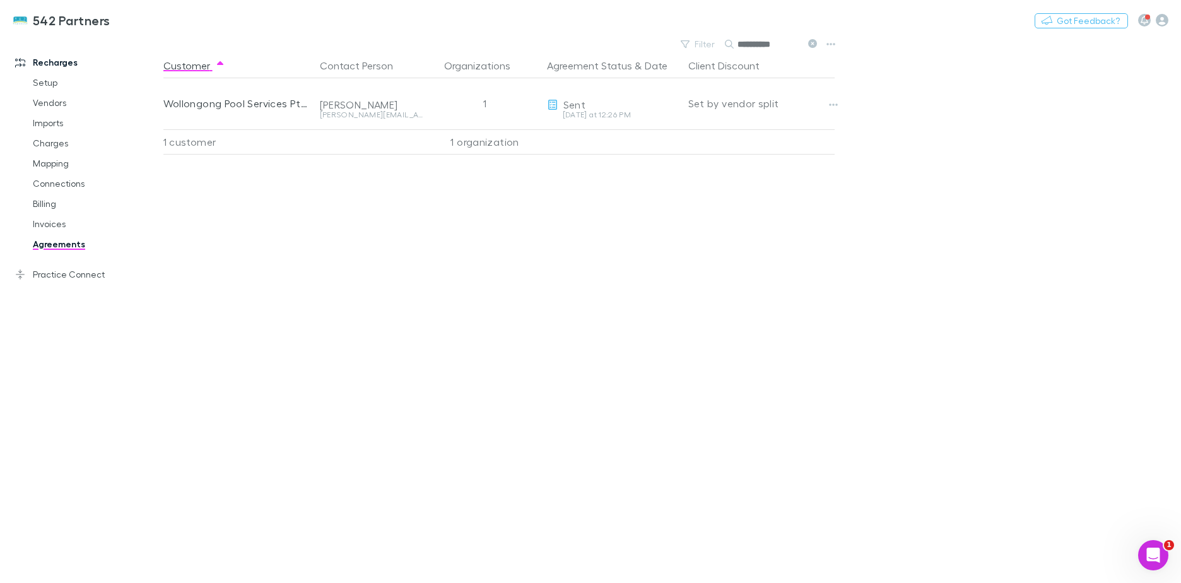
type input "**********"
click at [826, 103] on button "button" at bounding box center [833, 105] width 18 height 18
click at [478, 244] on div at bounding box center [590, 291] width 1181 height 583
click at [44, 225] on link "Invoices" at bounding box center [95, 224] width 150 height 20
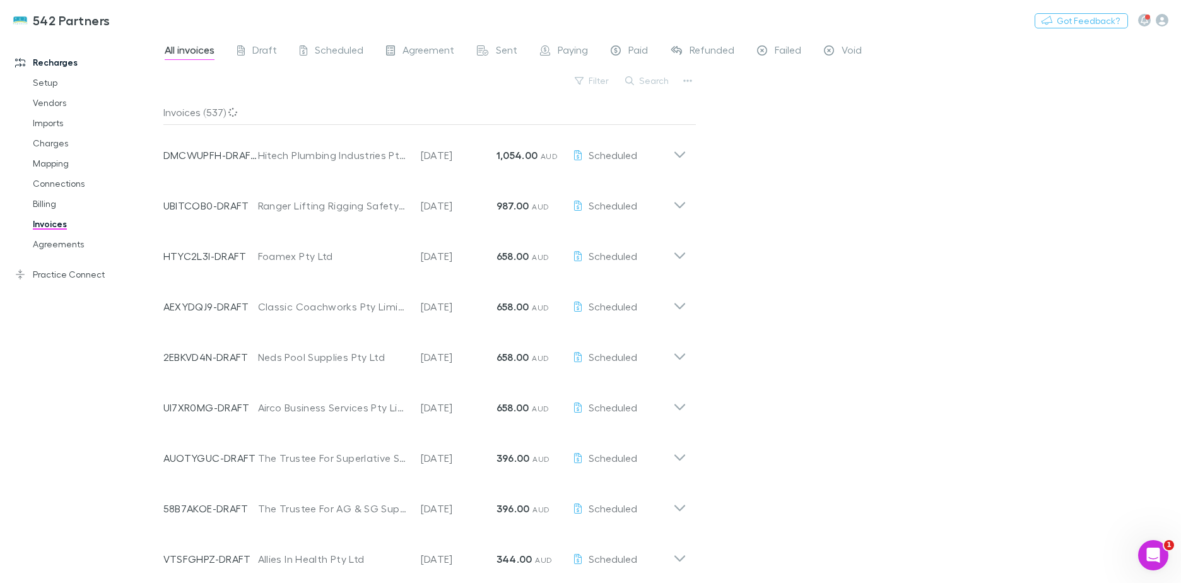
click at [657, 88] on div "Search" at bounding box center [647, 81] width 57 height 18
click at [648, 85] on button "Search" at bounding box center [647, 80] width 57 height 15
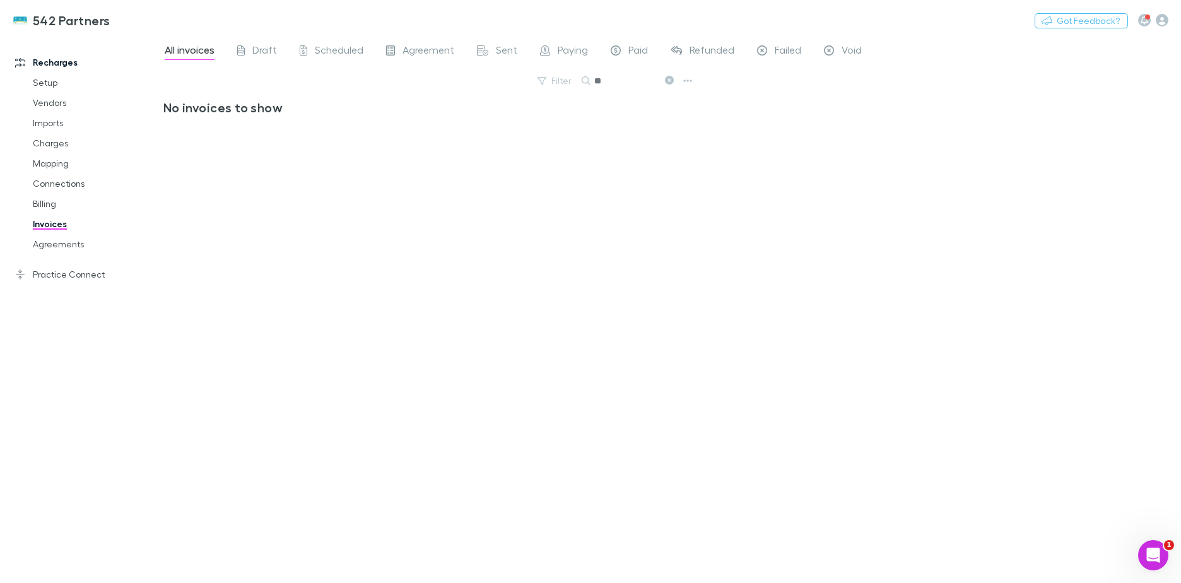
type input "*"
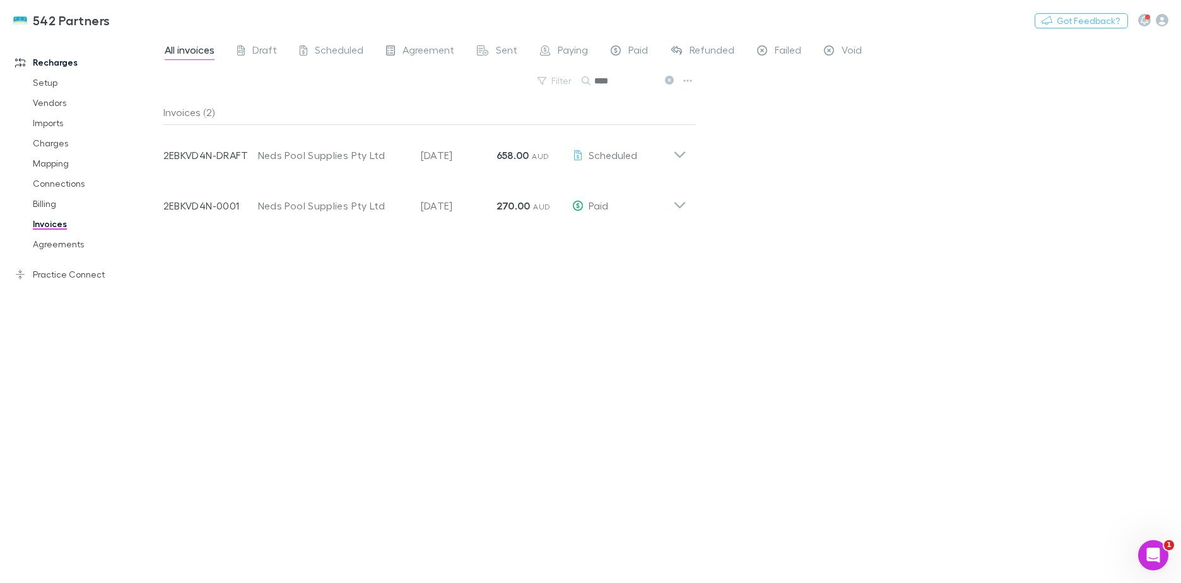
type input "****"
click at [682, 154] on icon at bounding box center [679, 154] width 11 height 6
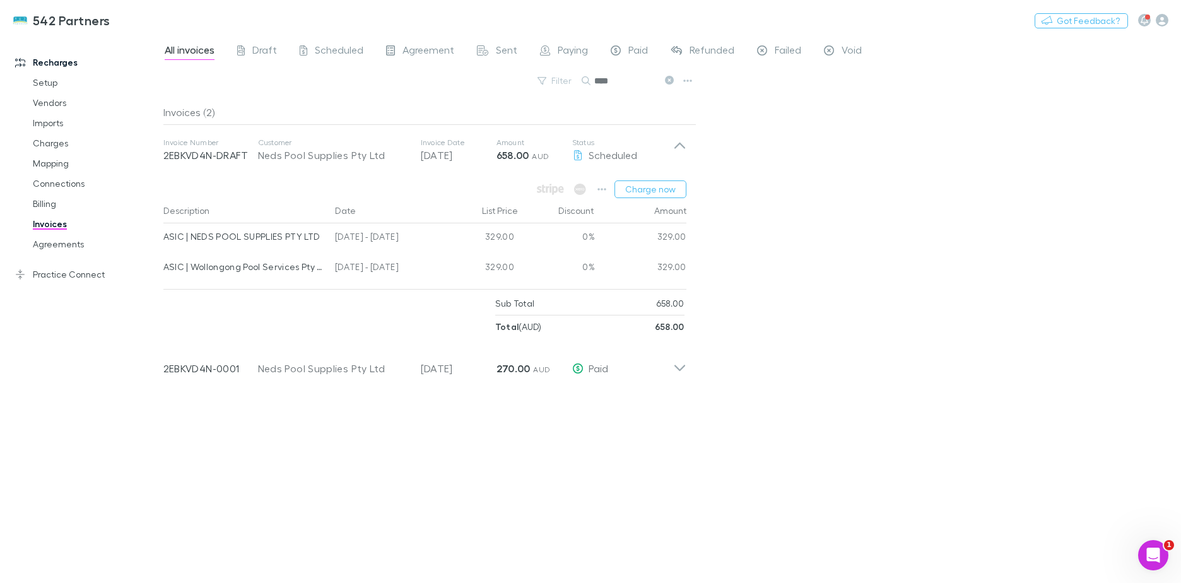
click at [86, 242] on link "Agreements" at bounding box center [95, 244] width 150 height 20
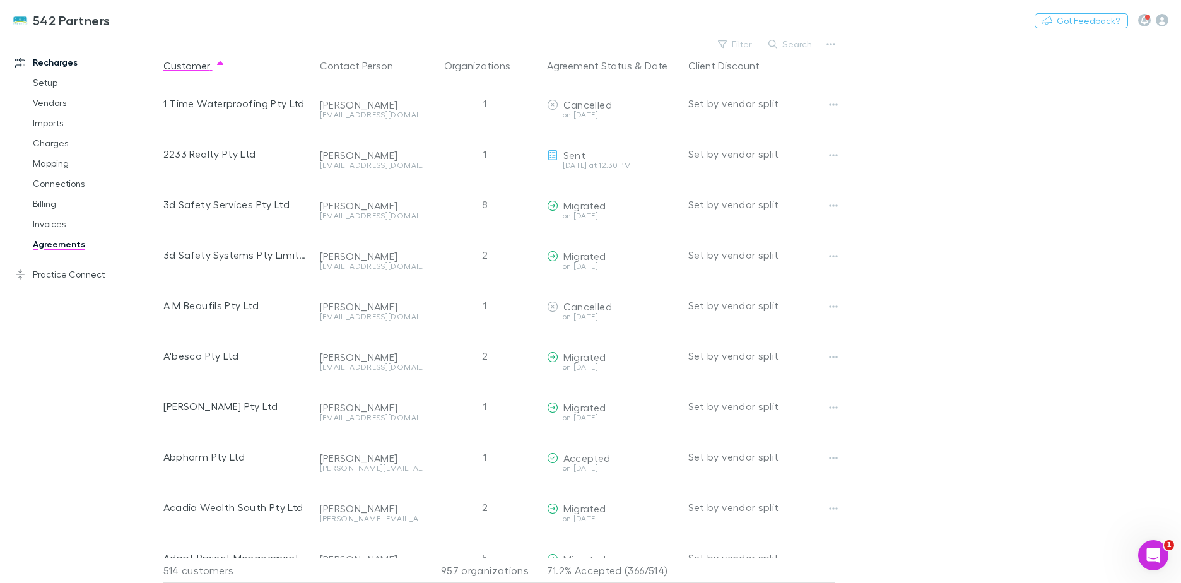
click at [799, 41] on button "Search" at bounding box center [790, 44] width 57 height 15
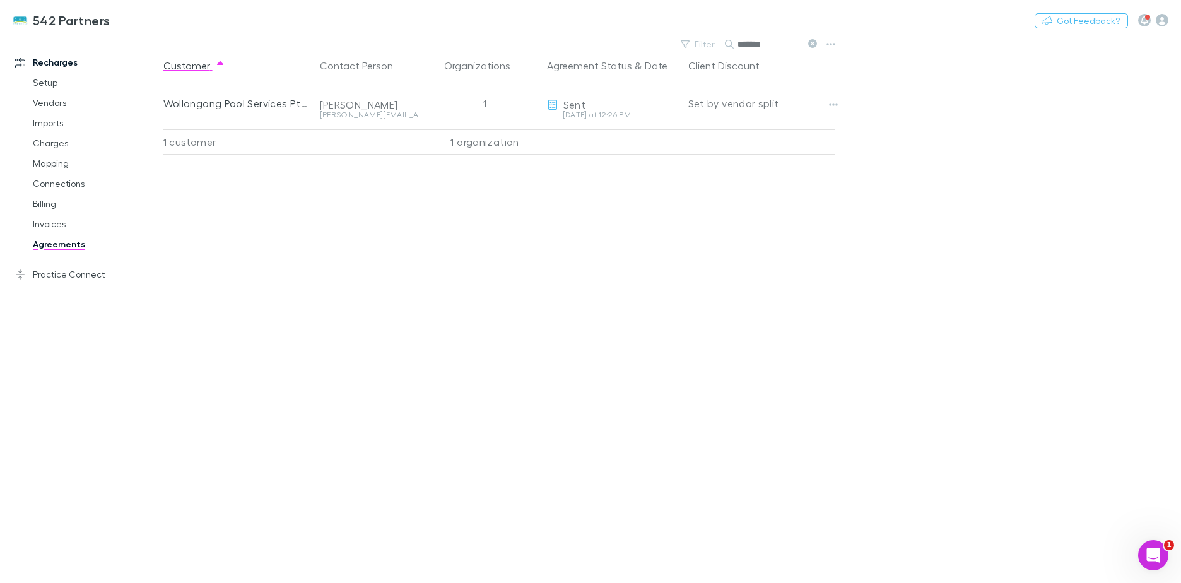
click at [834, 103] on icon "button" at bounding box center [833, 105] width 9 height 10
click at [757, 177] on p "Retract agreement" at bounding box center [755, 175] width 153 height 15
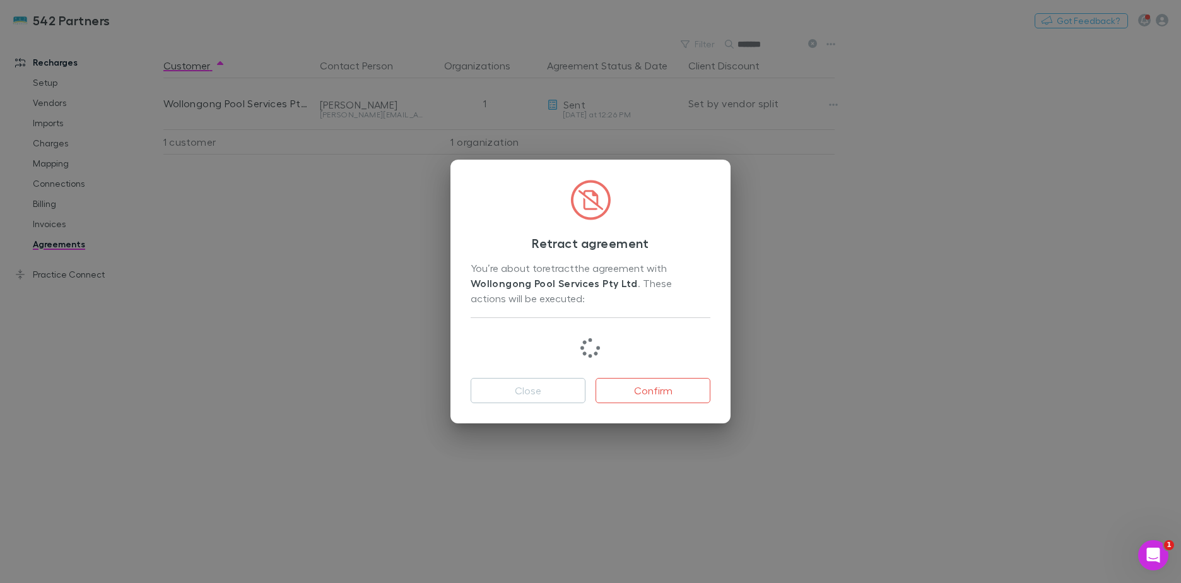
click at [657, 395] on button "Confirm" at bounding box center [652, 390] width 115 height 25
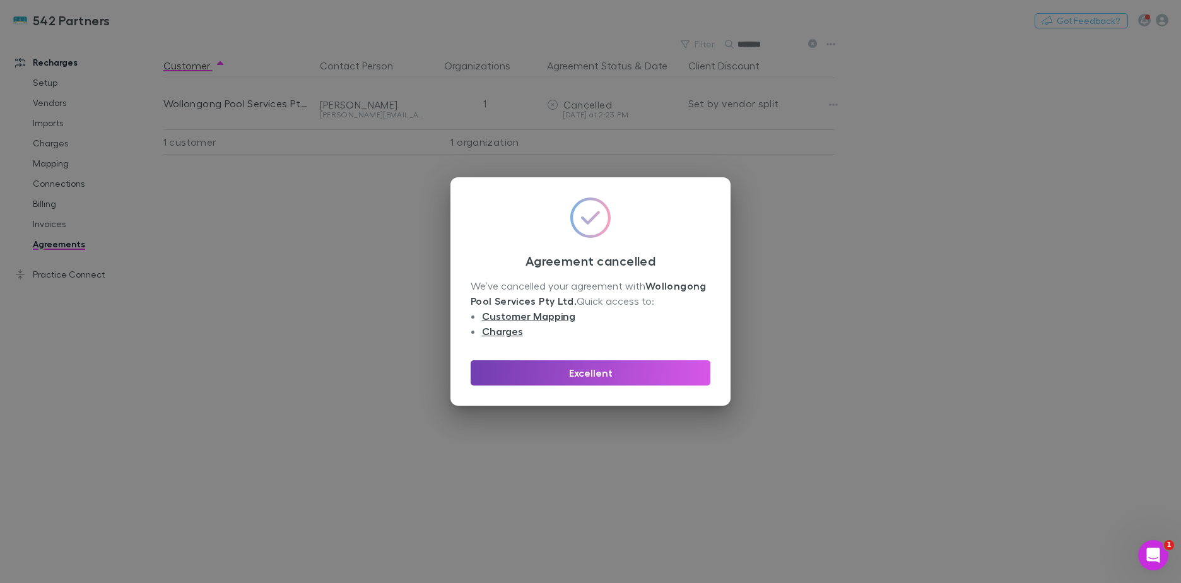
click at [605, 375] on button "Excellent" at bounding box center [590, 372] width 240 height 25
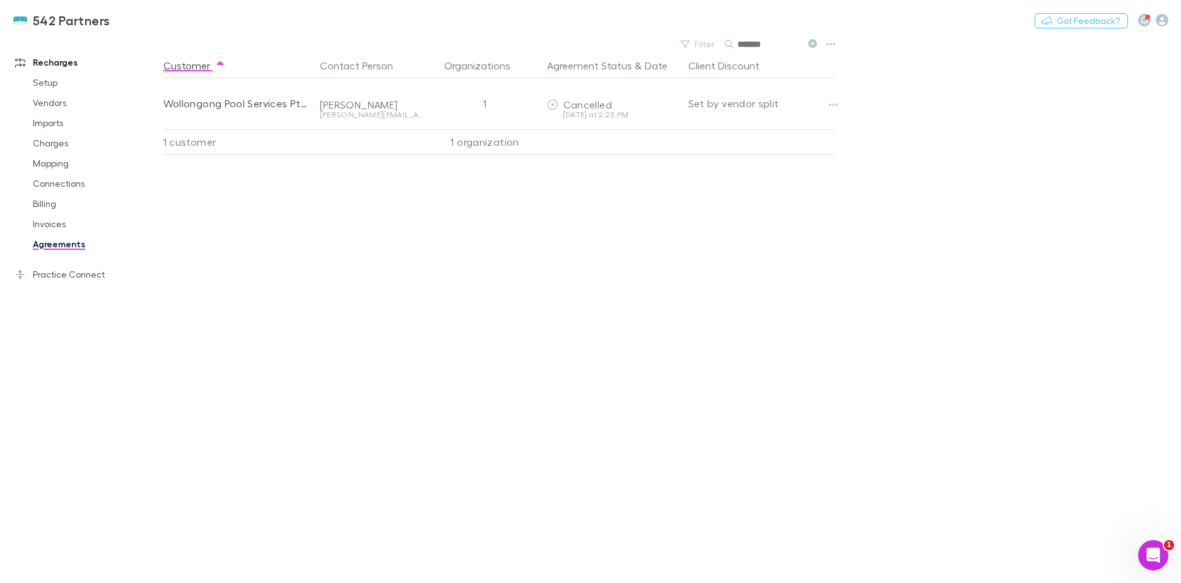
click at [69, 242] on link "Agreements" at bounding box center [95, 244] width 150 height 20
click at [814, 43] on icon at bounding box center [812, 43] width 9 height 9
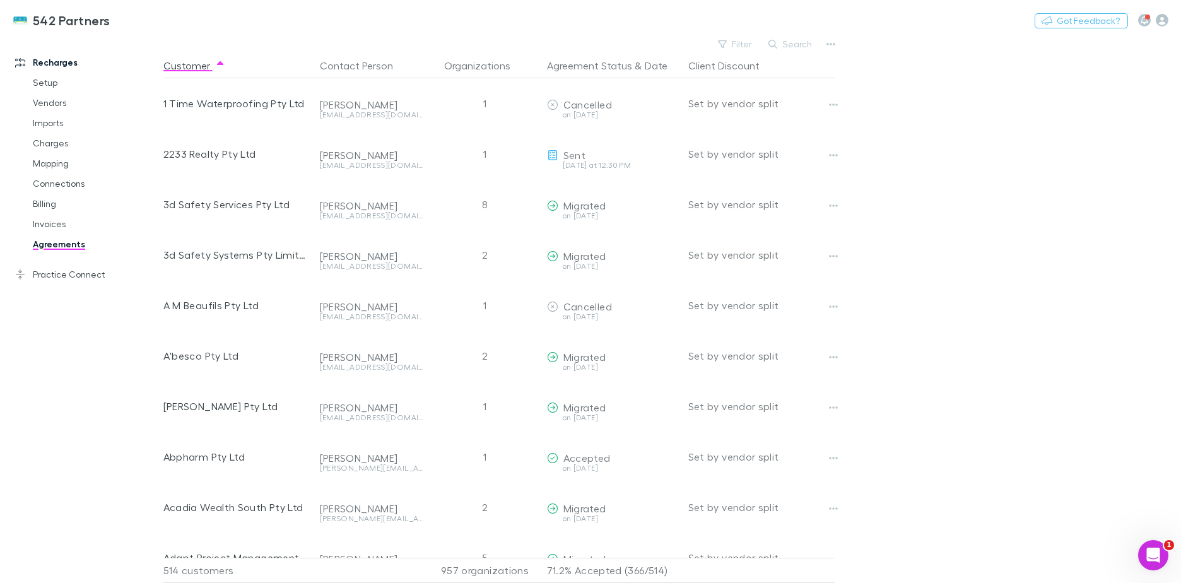
click at [726, 44] on icon "button" at bounding box center [722, 44] width 9 height 8
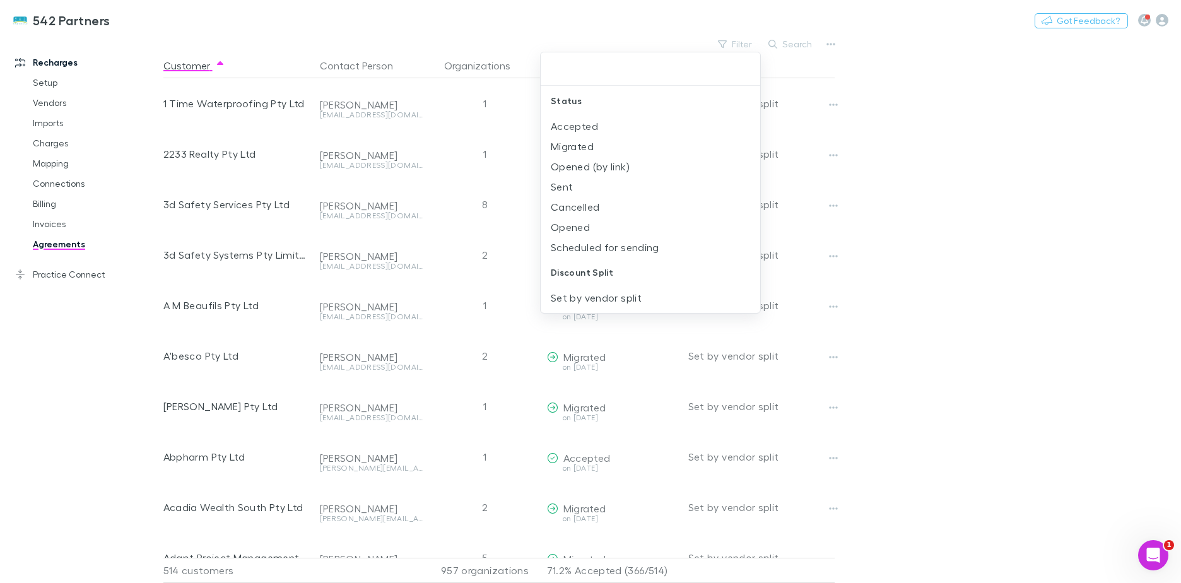
click at [570, 192] on li "Sent" at bounding box center [649, 187] width 219 height 20
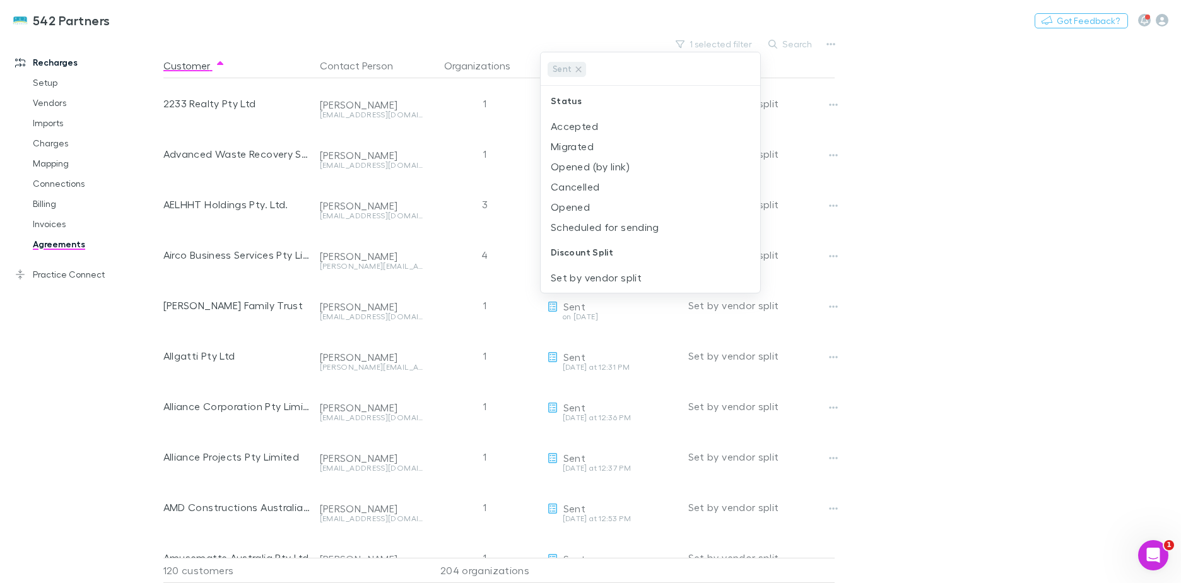
click at [1027, 117] on div at bounding box center [590, 291] width 1181 height 583
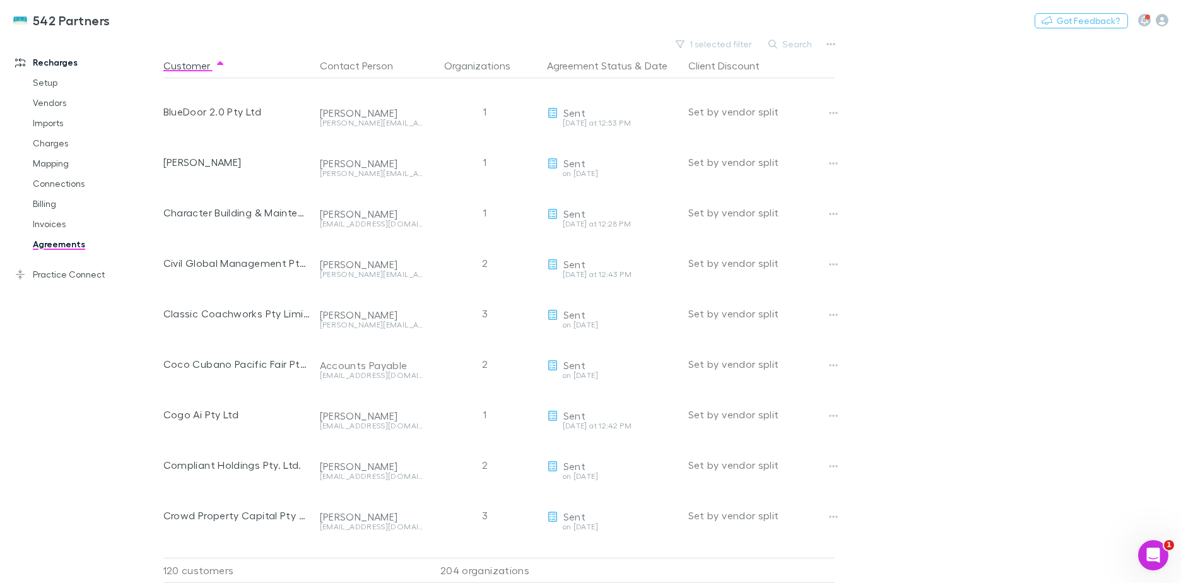
scroll to position [820, 0]
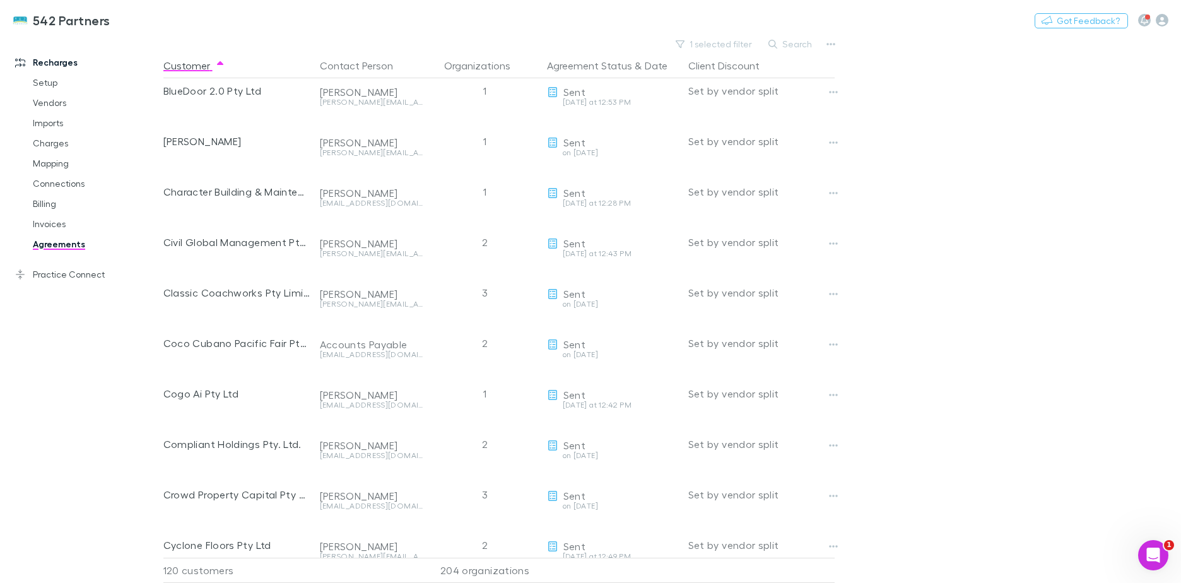
click at [0, 0] on button "Copy link" at bounding box center [0, 0] width 0 height 0
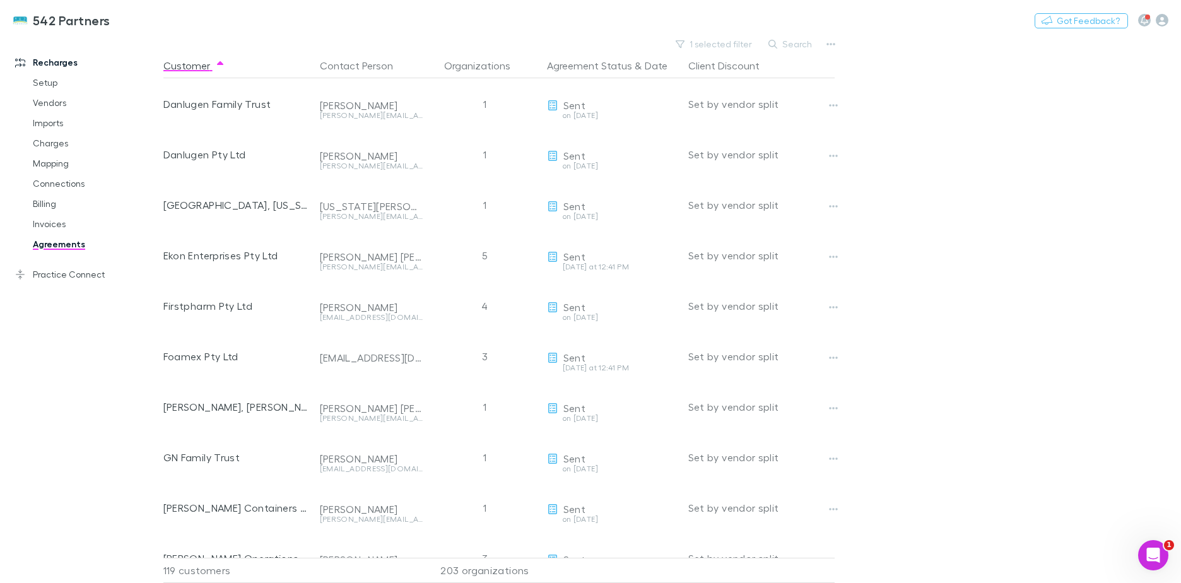
scroll to position [1261, 0]
click at [832, 456] on icon "button" at bounding box center [833, 458] width 9 height 10
click at [736, 525] on p "Retract agreement" at bounding box center [755, 528] width 153 height 15
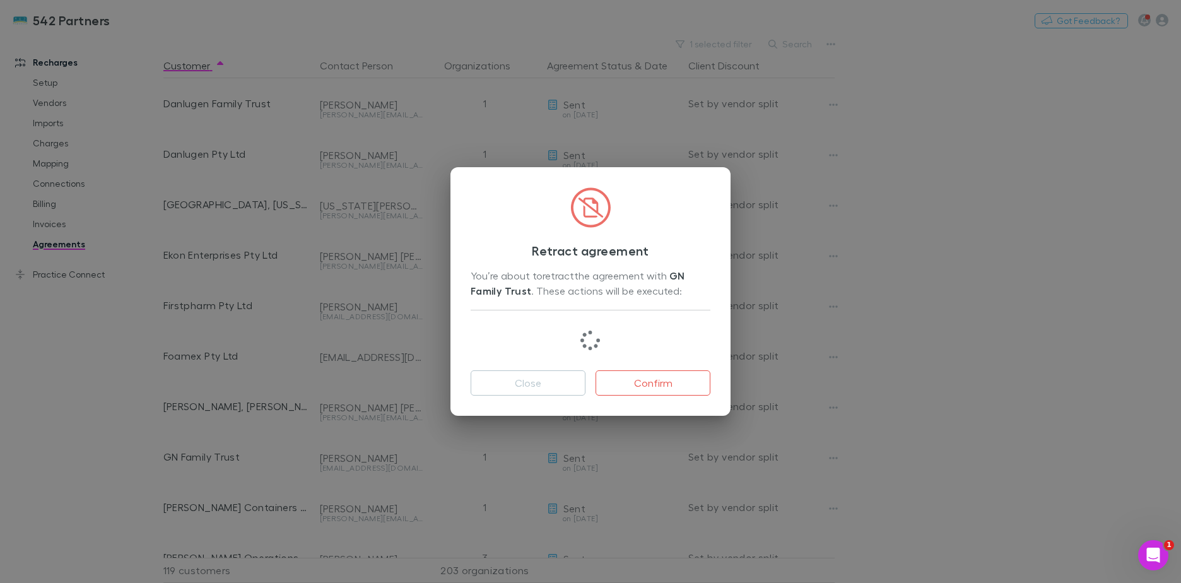
click at [653, 384] on button "Confirm" at bounding box center [652, 382] width 115 height 25
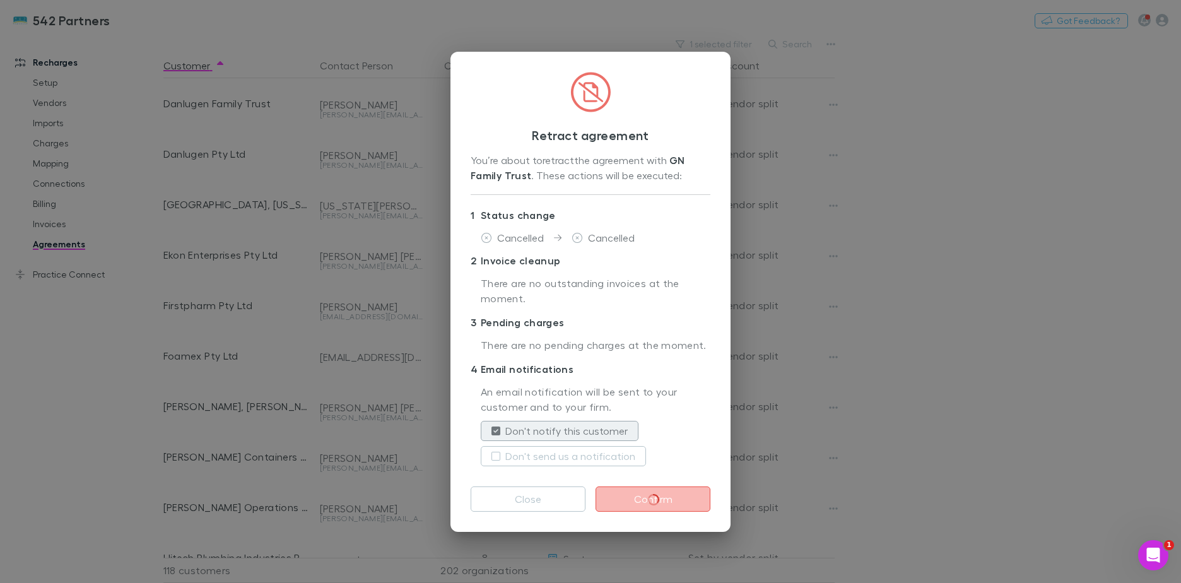
click at [496, 462] on button "Don't send us a notification" at bounding box center [563, 456] width 165 height 20
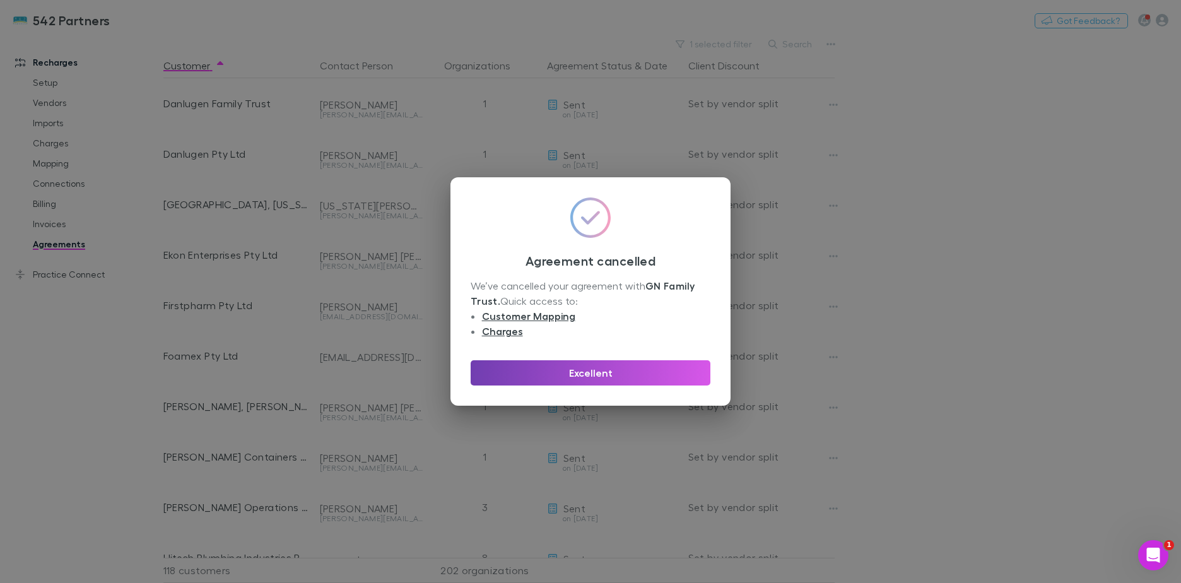
click at [604, 382] on button "Excellent" at bounding box center [590, 372] width 240 height 25
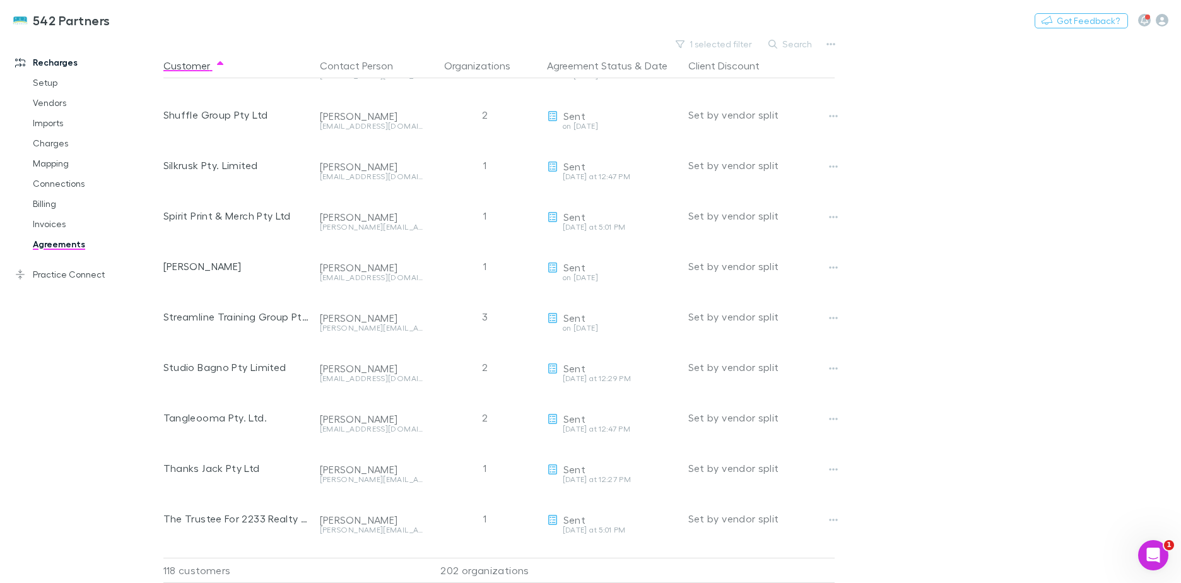
scroll to position [3784, 0]
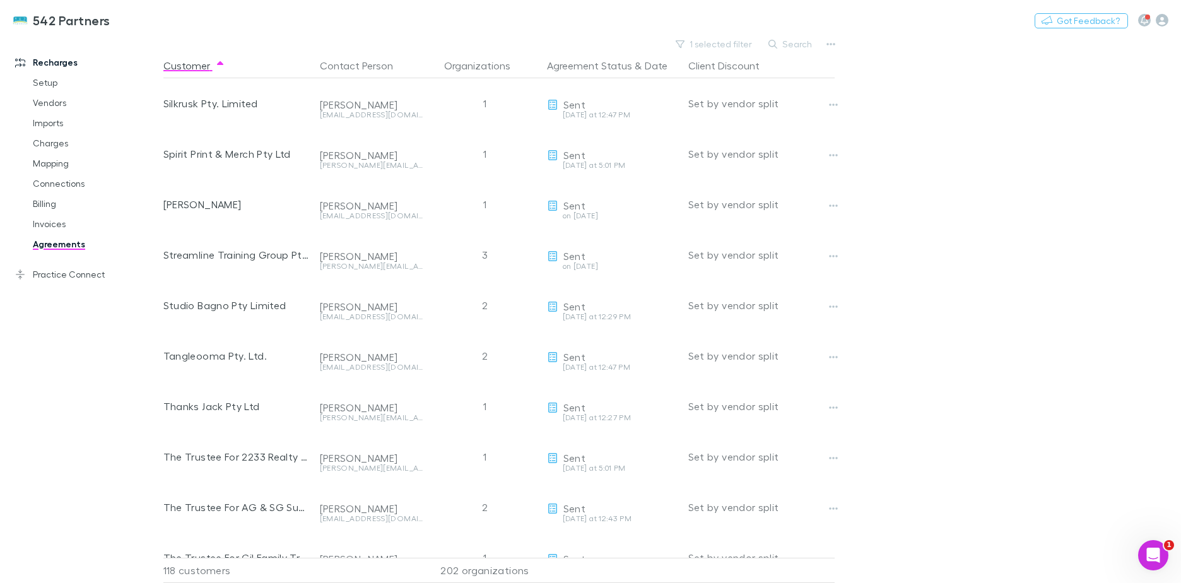
click at [0, 0] on button "Copy link" at bounding box center [0, 0] width 0 height 0
click at [1064, 459] on main "1 selected filter Search Customer Contact Person Organizations Agreement Status…" at bounding box center [671, 308] width 1017 height 547
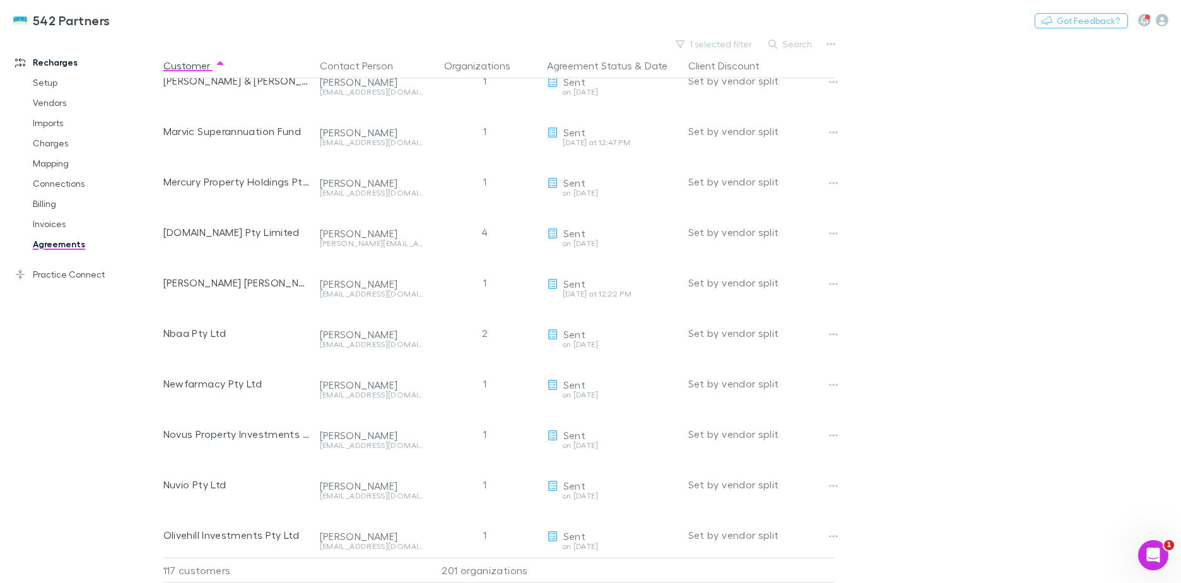
scroll to position [2306, 0]
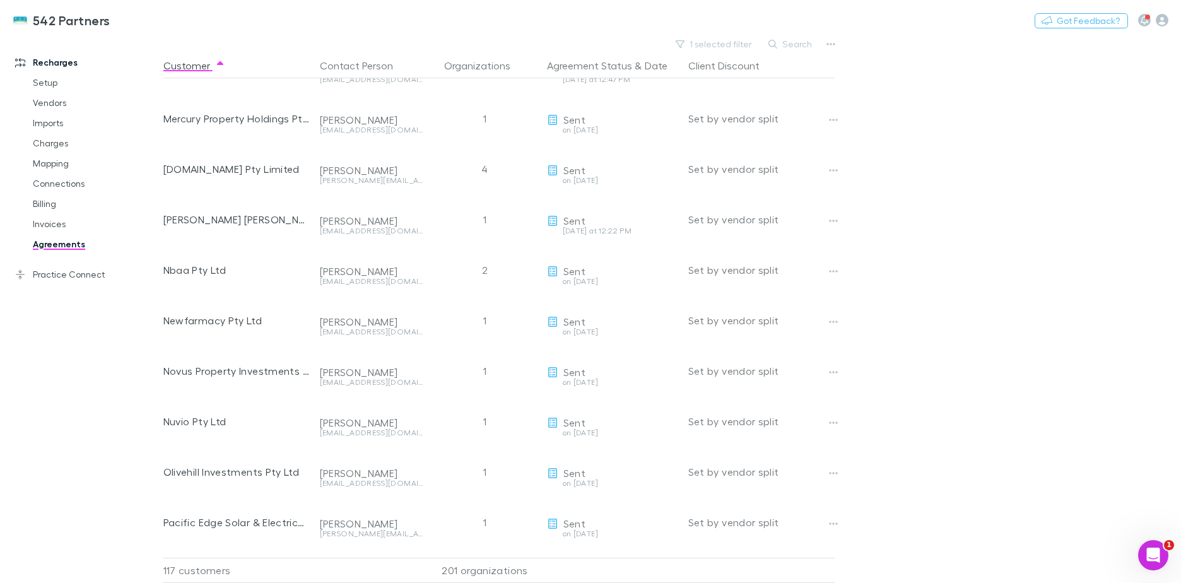
click at [774, 43] on icon "button" at bounding box center [772, 44] width 9 height 9
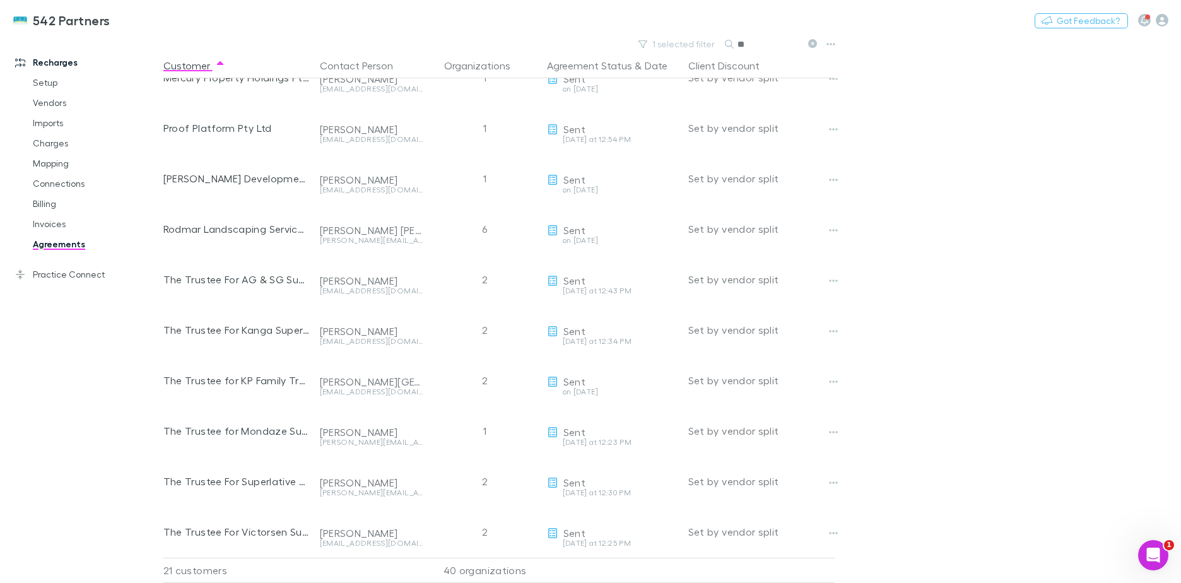
scroll to position [0, 0]
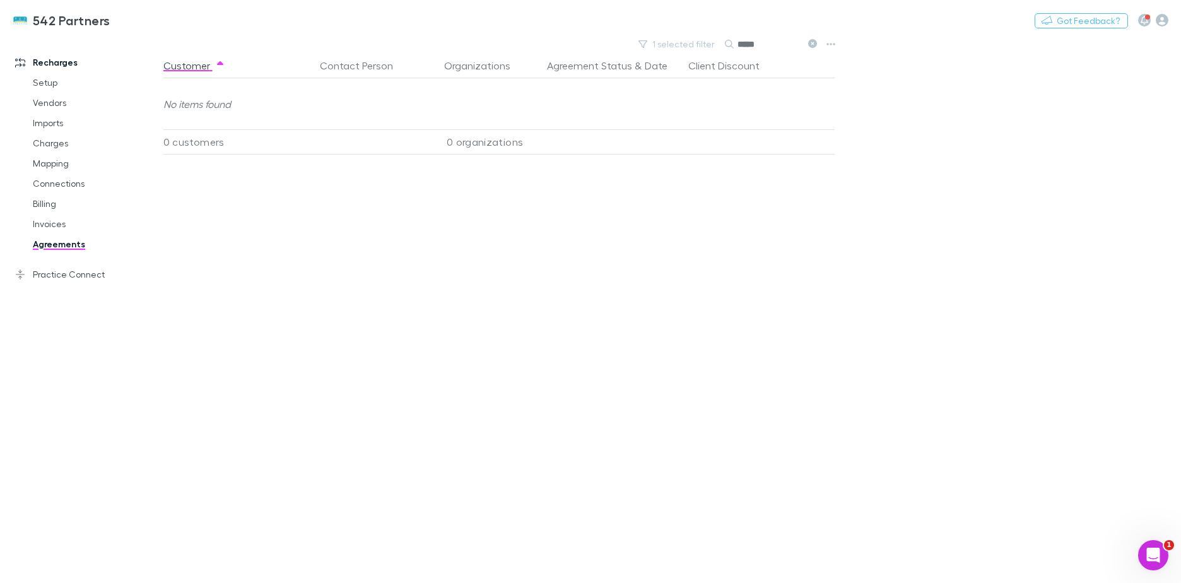
type input "*****"
click at [664, 38] on button "1 selected filter" at bounding box center [677, 44] width 90 height 15
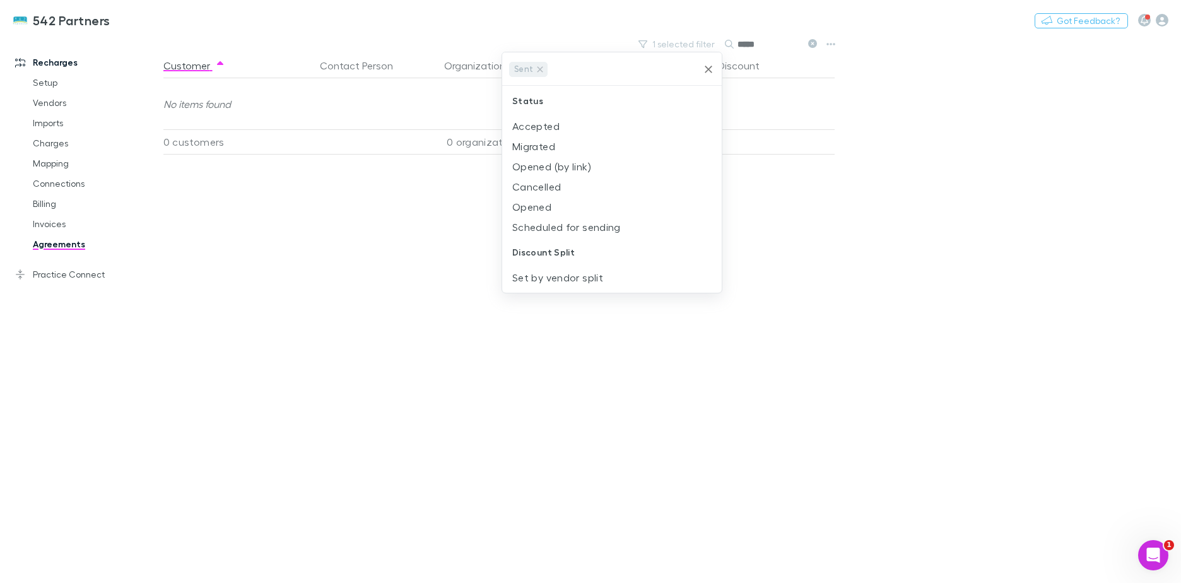
click at [708, 73] on icon "Clear" at bounding box center [708, 69] width 13 height 13
click at [274, 228] on div at bounding box center [590, 291] width 1181 height 583
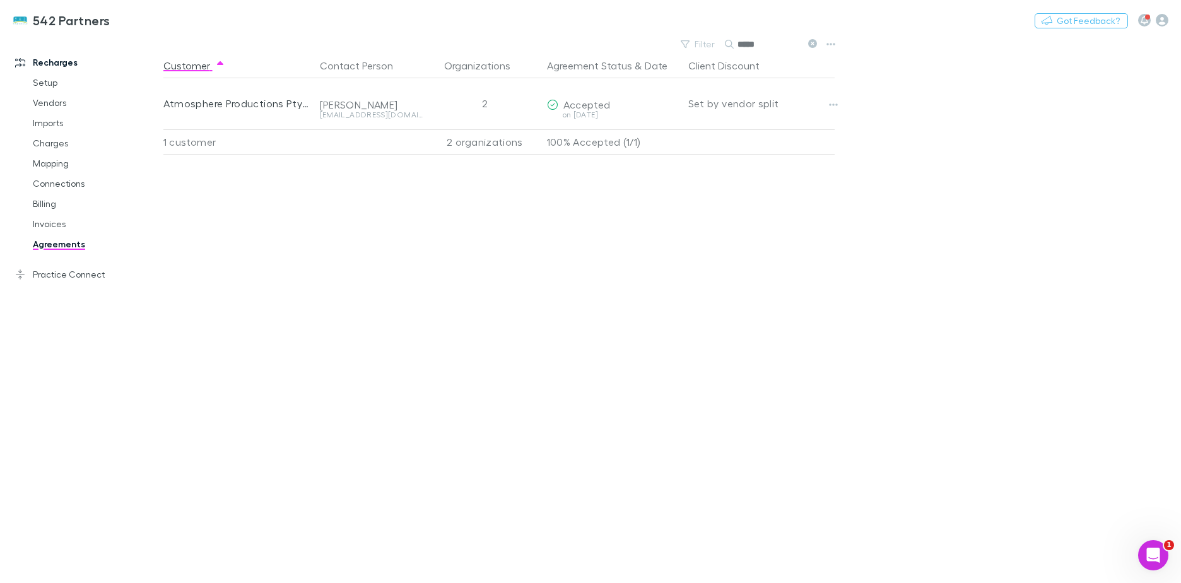
click at [383, 110] on div "Wade Stewart" at bounding box center [371, 104] width 103 height 13
click at [830, 101] on icon "button" at bounding box center [833, 105] width 9 height 10
click at [269, 108] on div at bounding box center [590, 291] width 1181 height 583
click at [41, 227] on link "Invoices" at bounding box center [95, 224] width 150 height 20
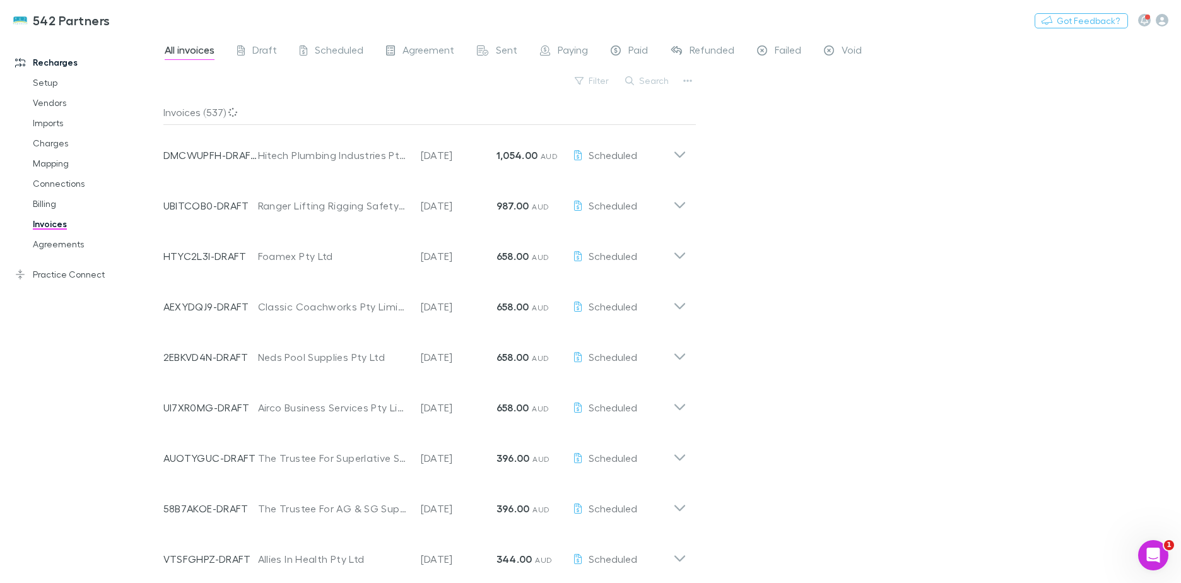
click at [661, 80] on button "Search" at bounding box center [647, 80] width 57 height 15
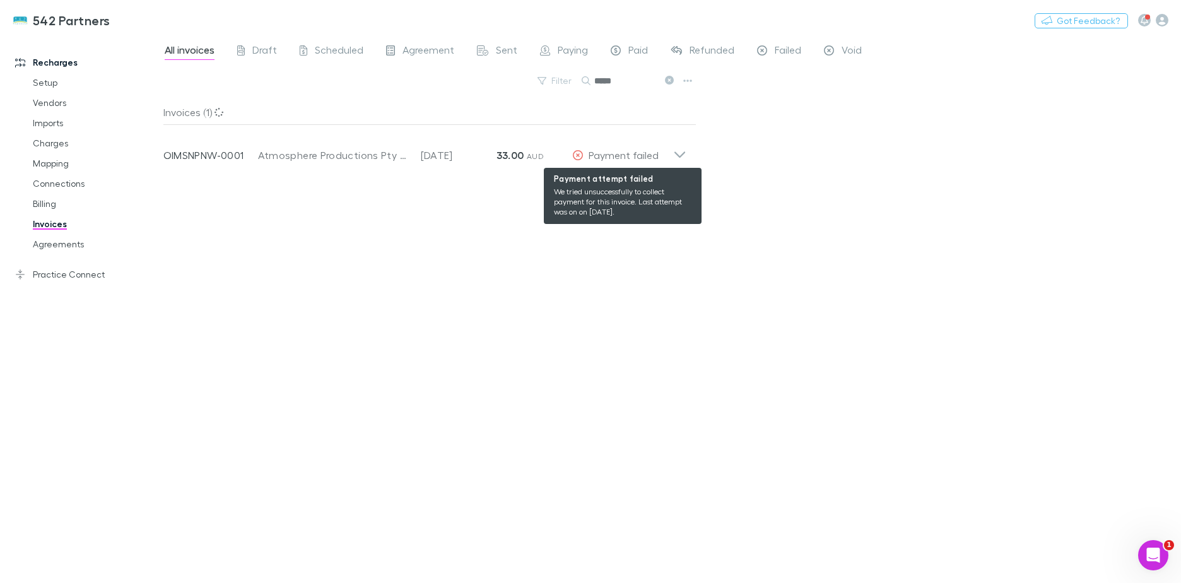
type input "*****"
click at [588, 153] on span "Payment failed" at bounding box center [623, 155] width 70 height 12
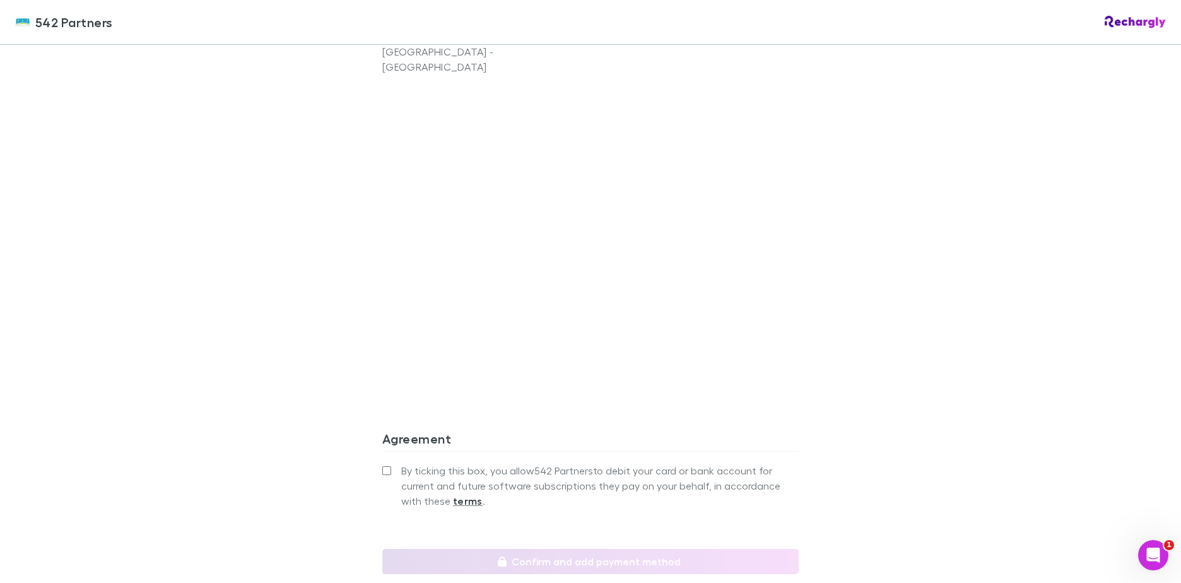
scroll to position [1098, 0]
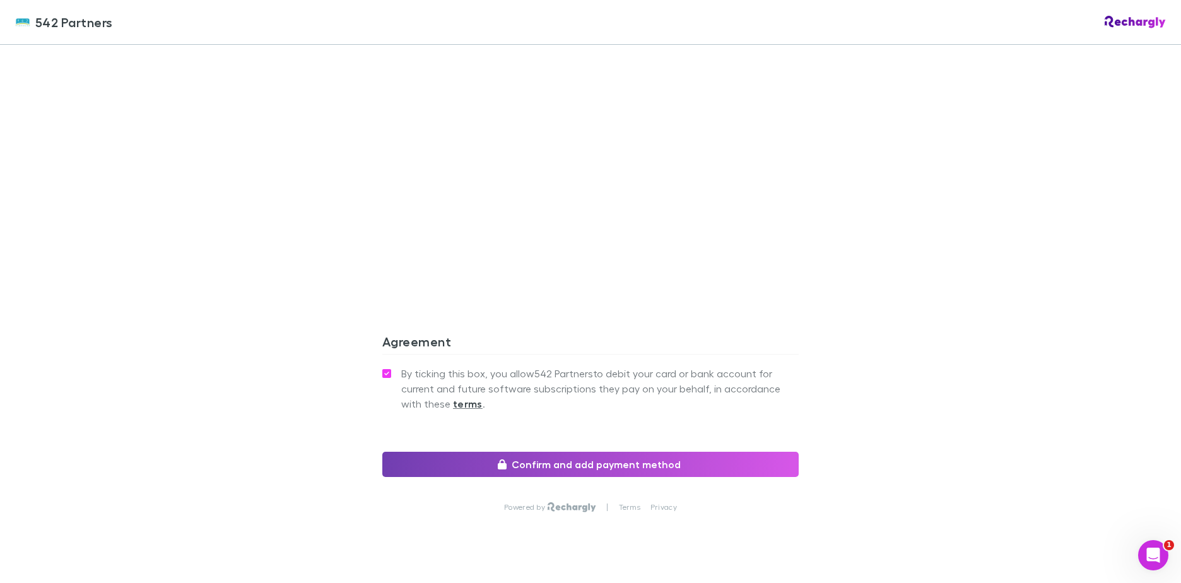
click at [535, 452] on button "Confirm and add payment method" at bounding box center [590, 464] width 416 height 25
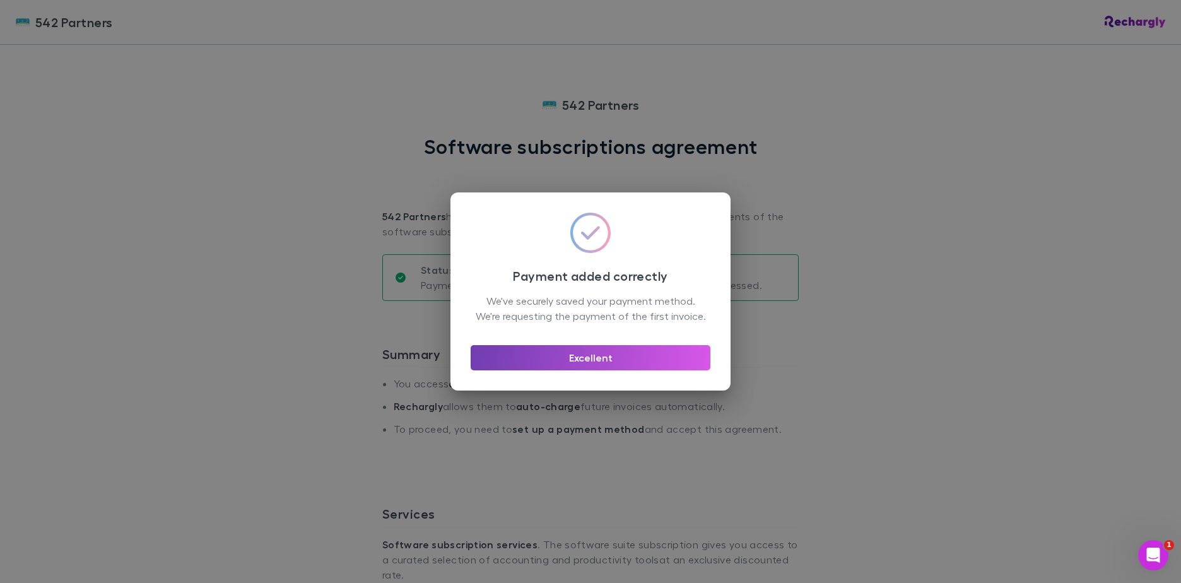
click at [590, 358] on button "Excellent" at bounding box center [590, 357] width 240 height 25
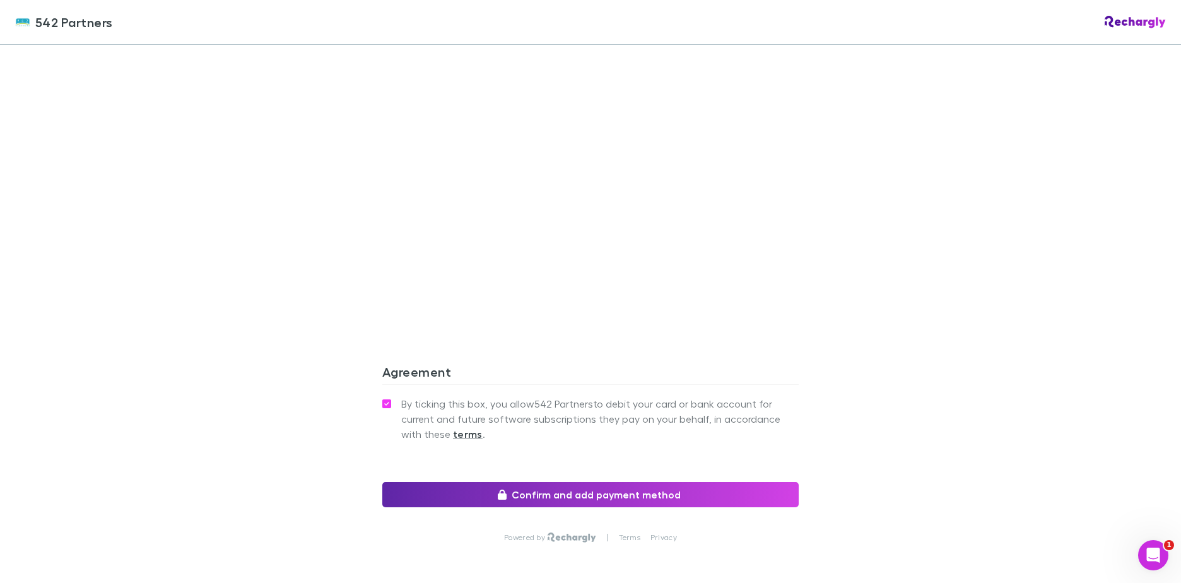
scroll to position [1063, 0]
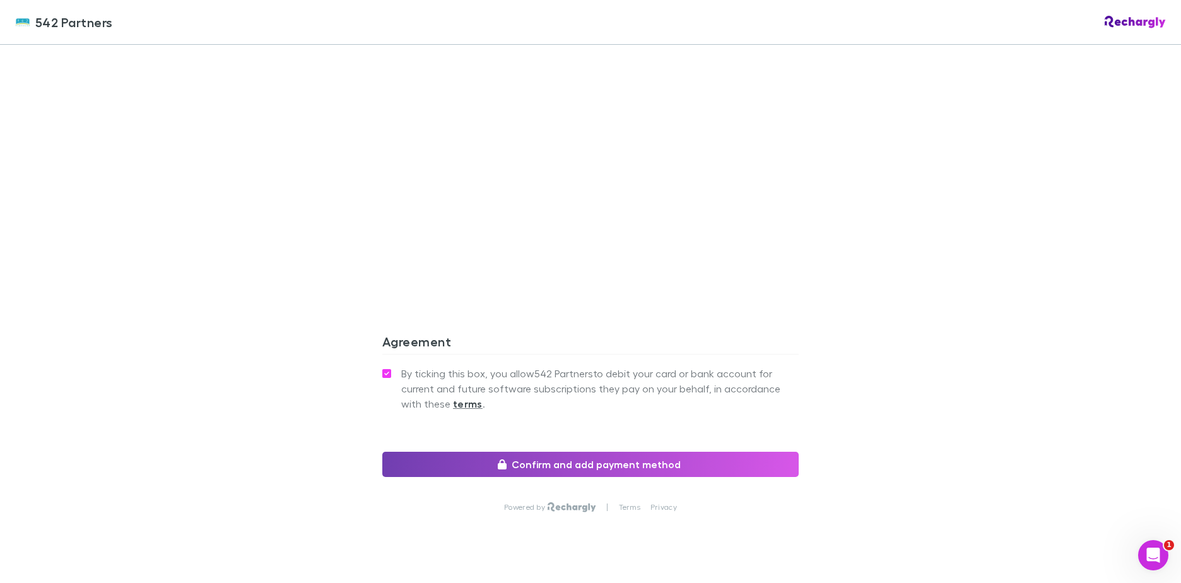
click at [569, 452] on button "Confirm and add payment method" at bounding box center [590, 464] width 416 height 25
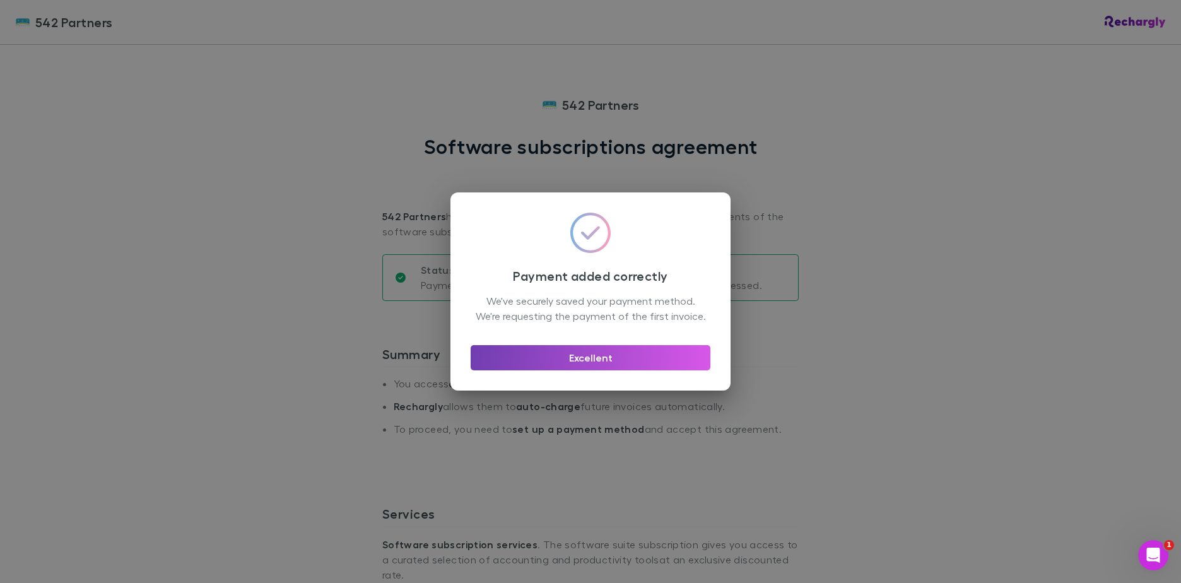
click at [626, 363] on button "Excellent" at bounding box center [590, 357] width 240 height 25
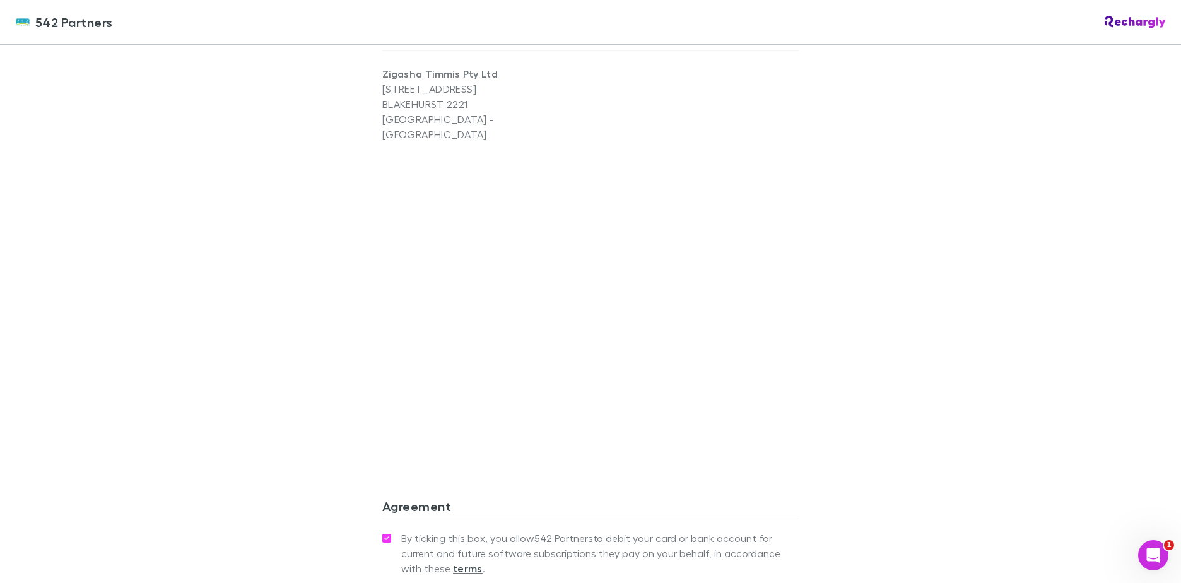
scroll to position [1048, 0]
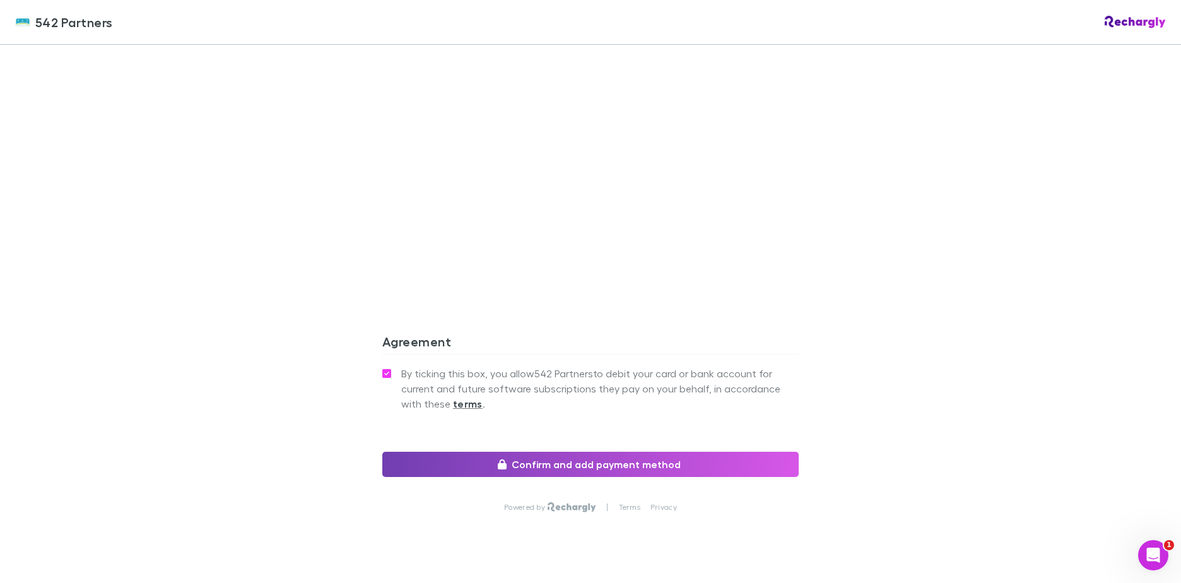
click at [636, 452] on button "Confirm and add payment method" at bounding box center [590, 464] width 416 height 25
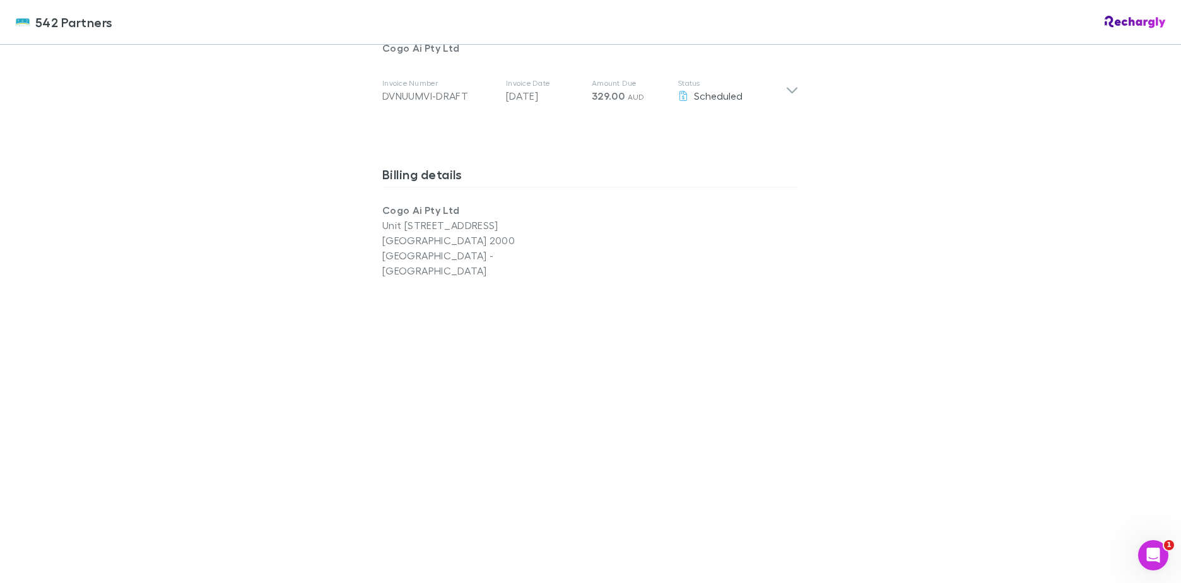
scroll to position [946, 0]
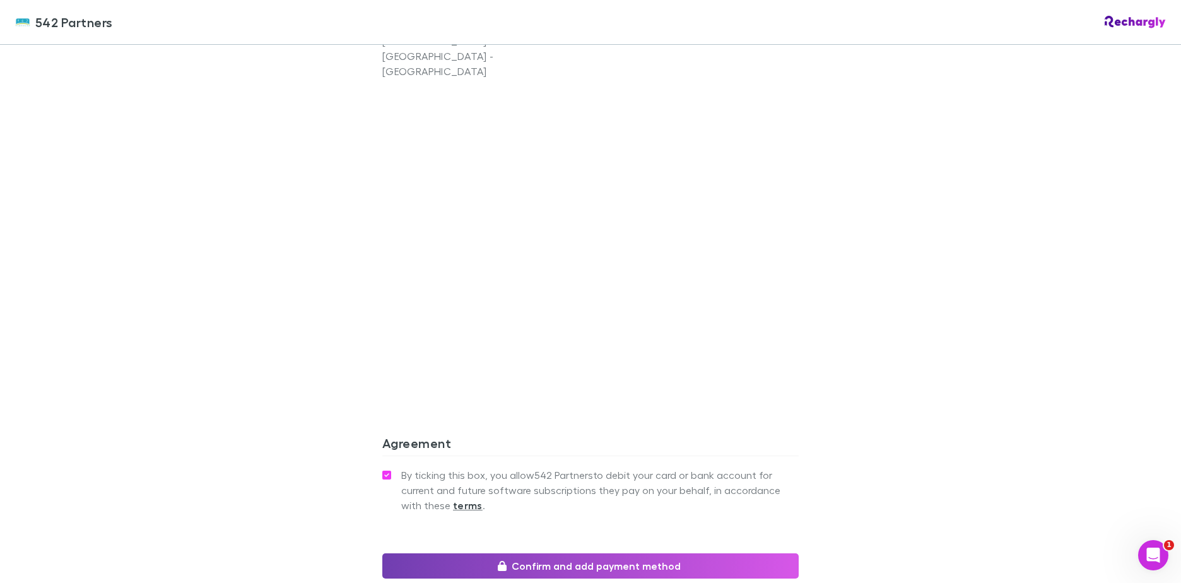
click at [475, 553] on button "Confirm and add payment method" at bounding box center [590, 565] width 416 height 25
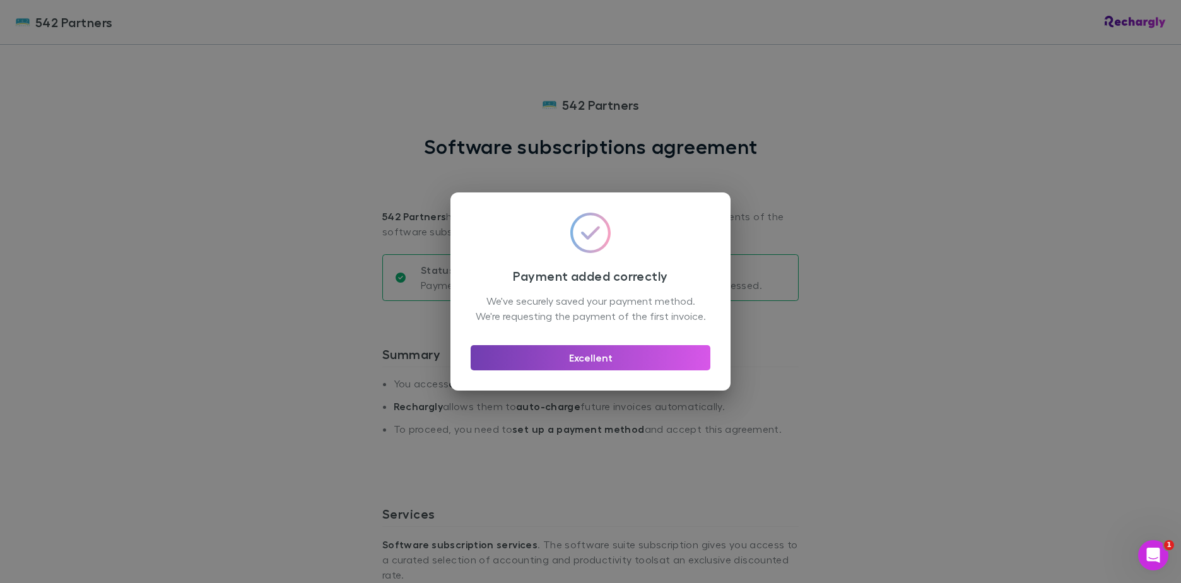
click at [602, 363] on button "Excellent" at bounding box center [590, 357] width 240 height 25
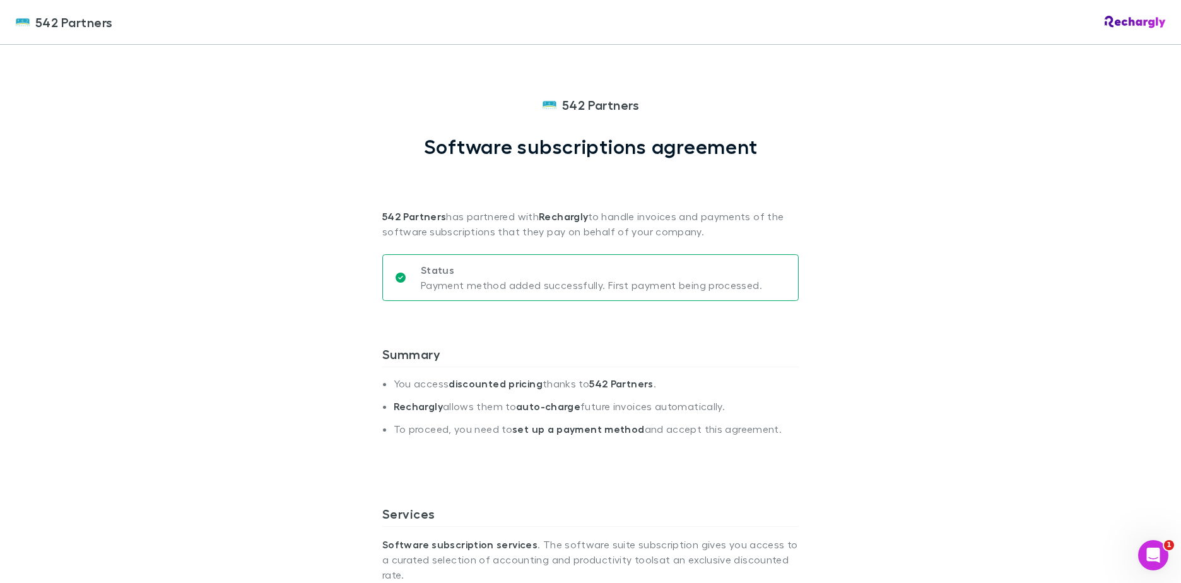
drag, startPoint x: 277, startPoint y: 169, endPoint x: 539, endPoint y: 26, distance: 298.9
click at [296, 162] on div "542 Partners 542 Partners Software subscriptions agreement 542 Partners has par…" at bounding box center [590, 291] width 1181 height 583
